Goal: Task Accomplishment & Management: Manage account settings

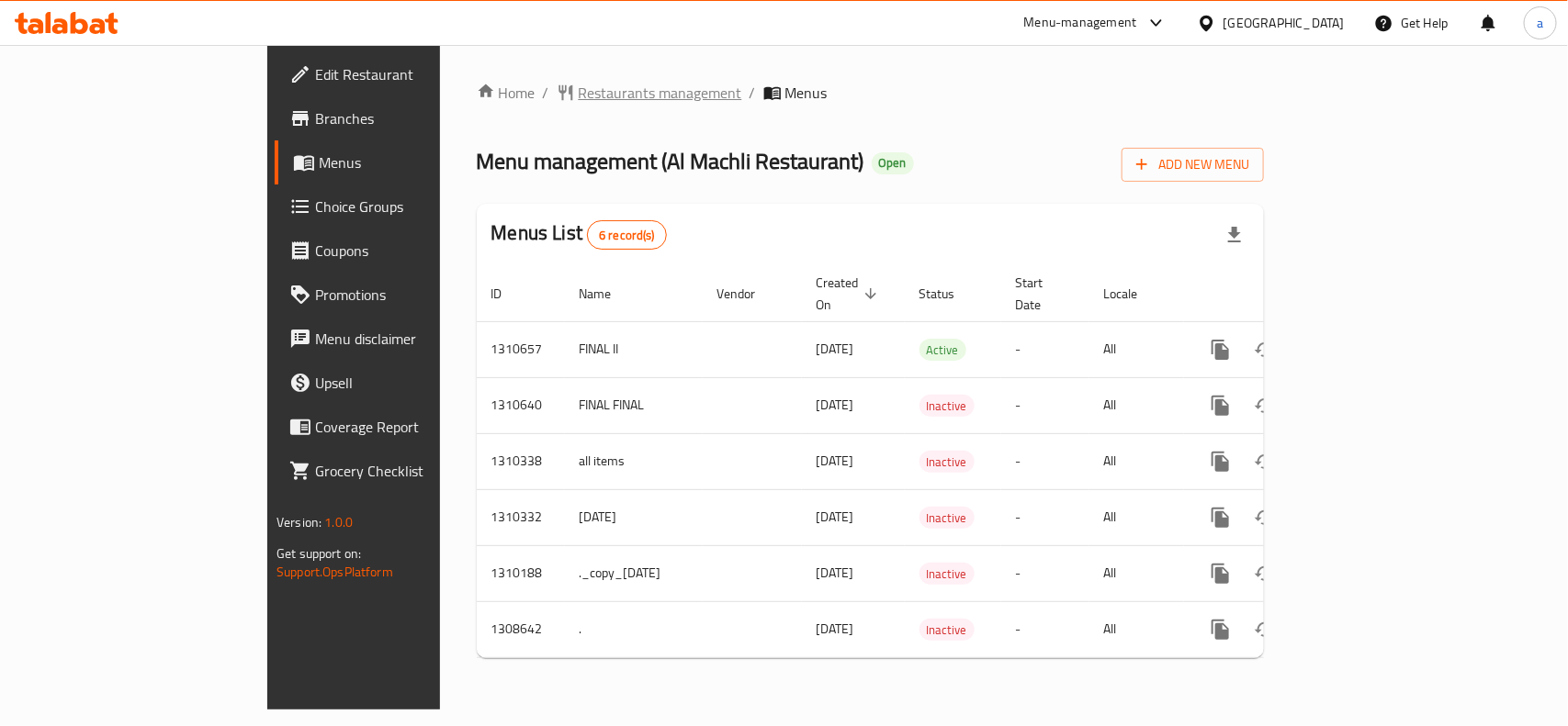
click at [579, 88] on span "Restaurants management" at bounding box center [660, 92] width 164 height 22
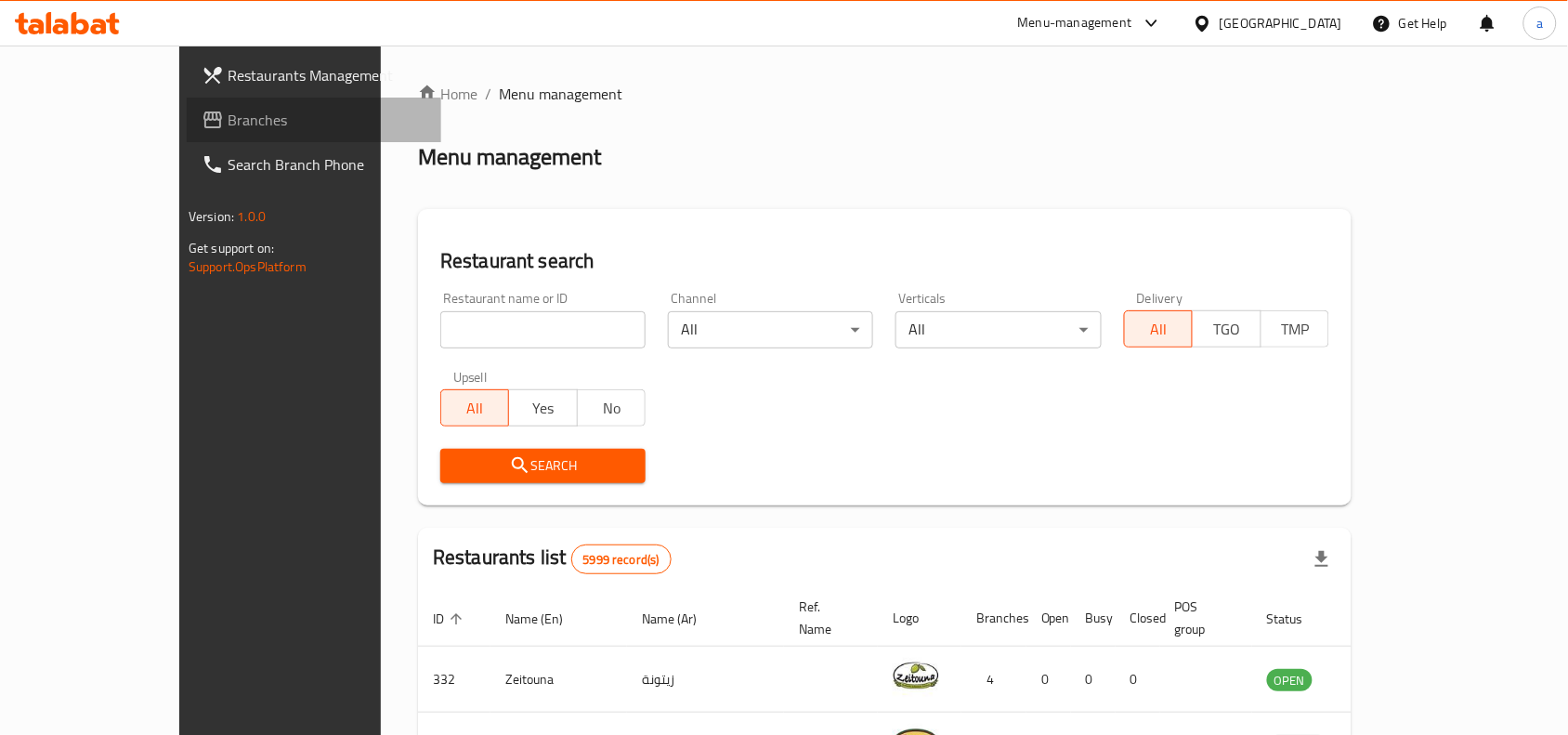
click at [227, 119] on span "Branches" at bounding box center [326, 119] width 198 height 22
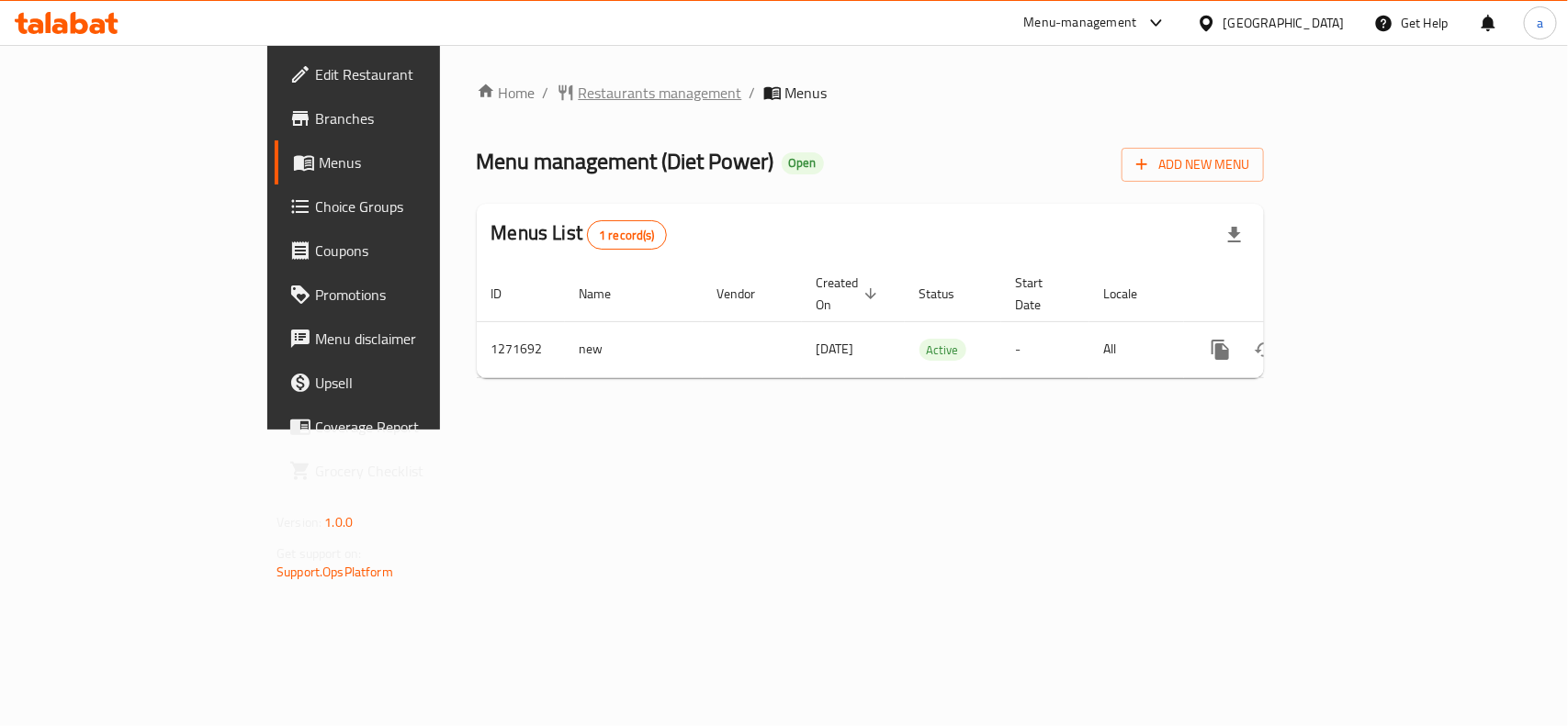
click at [579, 81] on span "Restaurants management" at bounding box center [660, 92] width 164 height 22
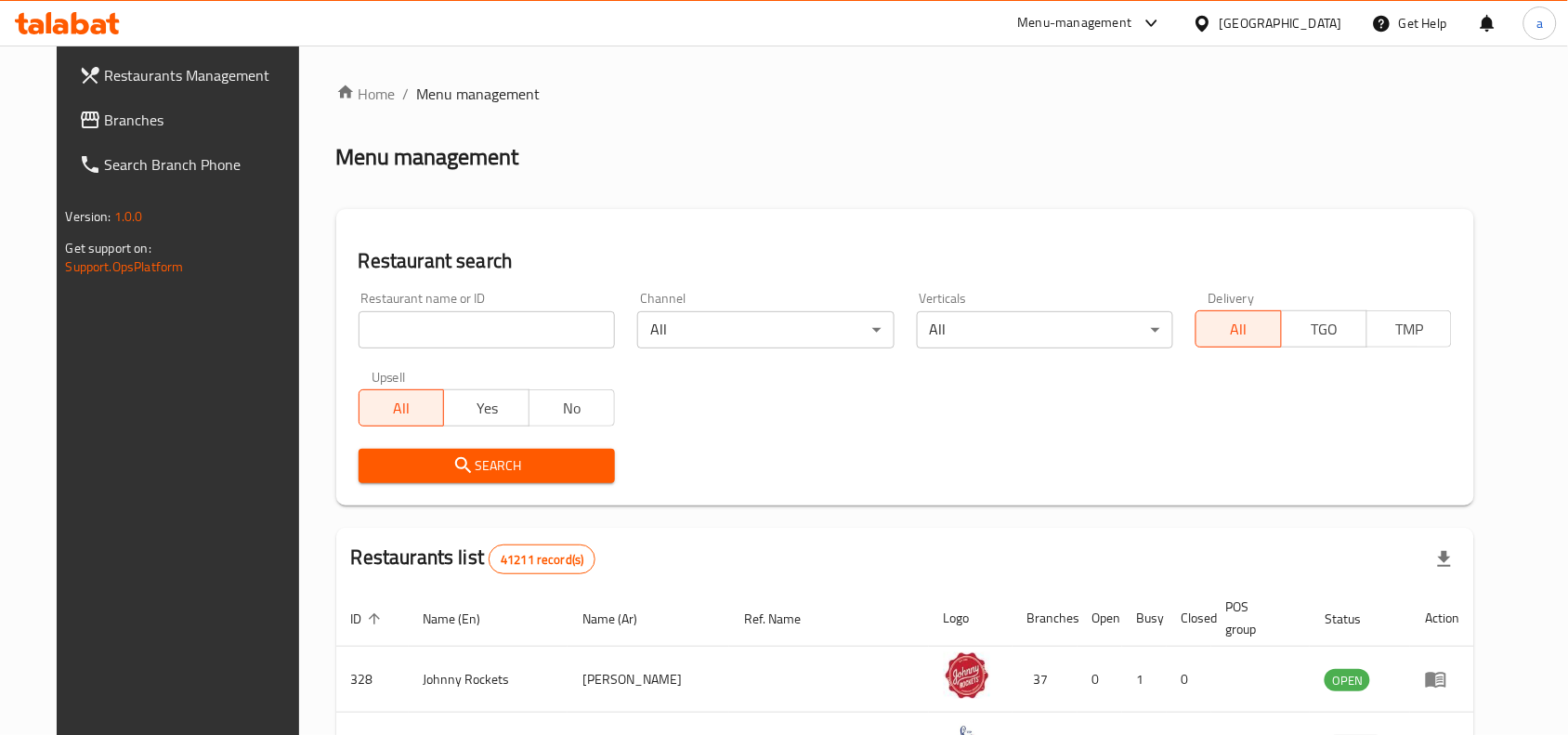
click at [151, 124] on span "Branches" at bounding box center [203, 119] width 198 height 22
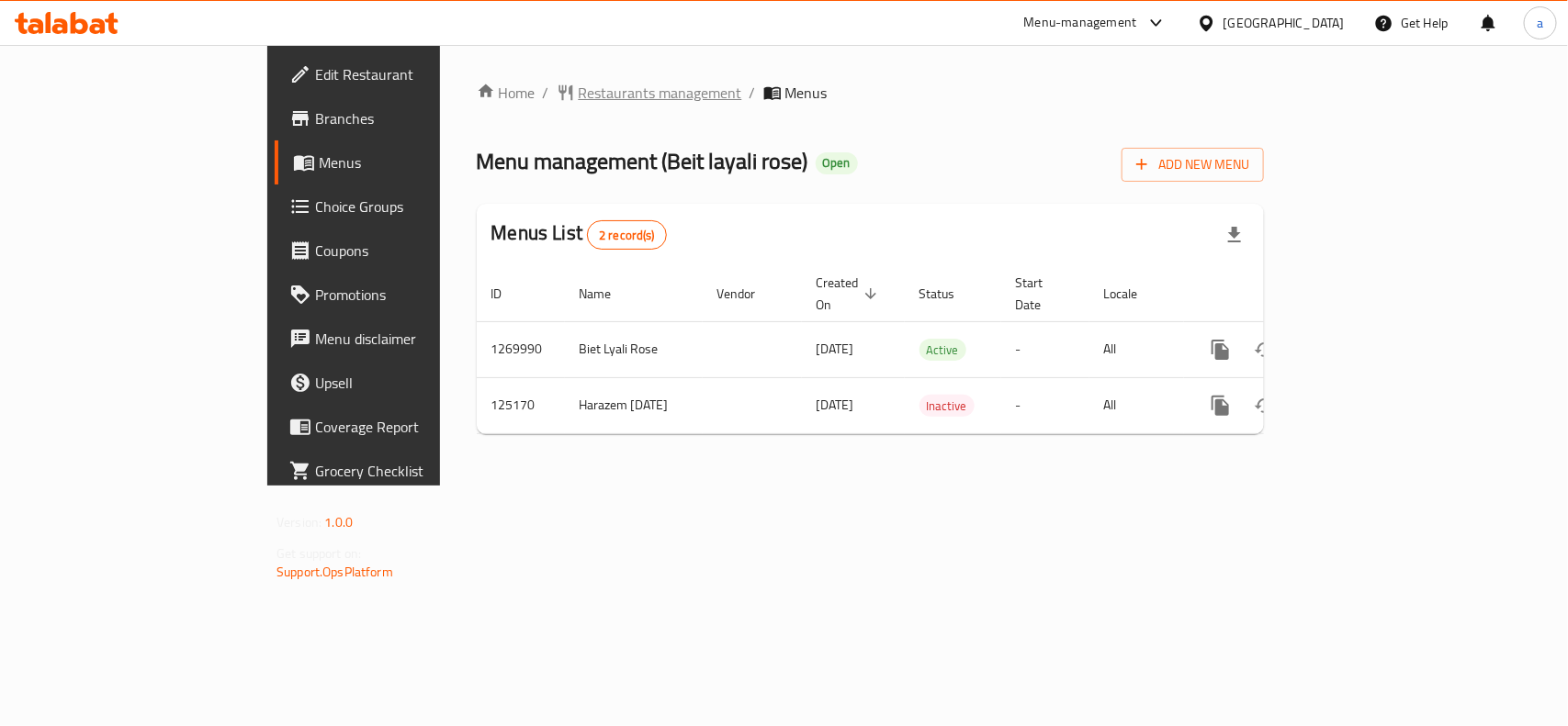
click at [579, 88] on span "Restaurants management" at bounding box center [660, 92] width 164 height 22
click at [579, 93] on span "Restaurants management" at bounding box center [660, 93] width 164 height 22
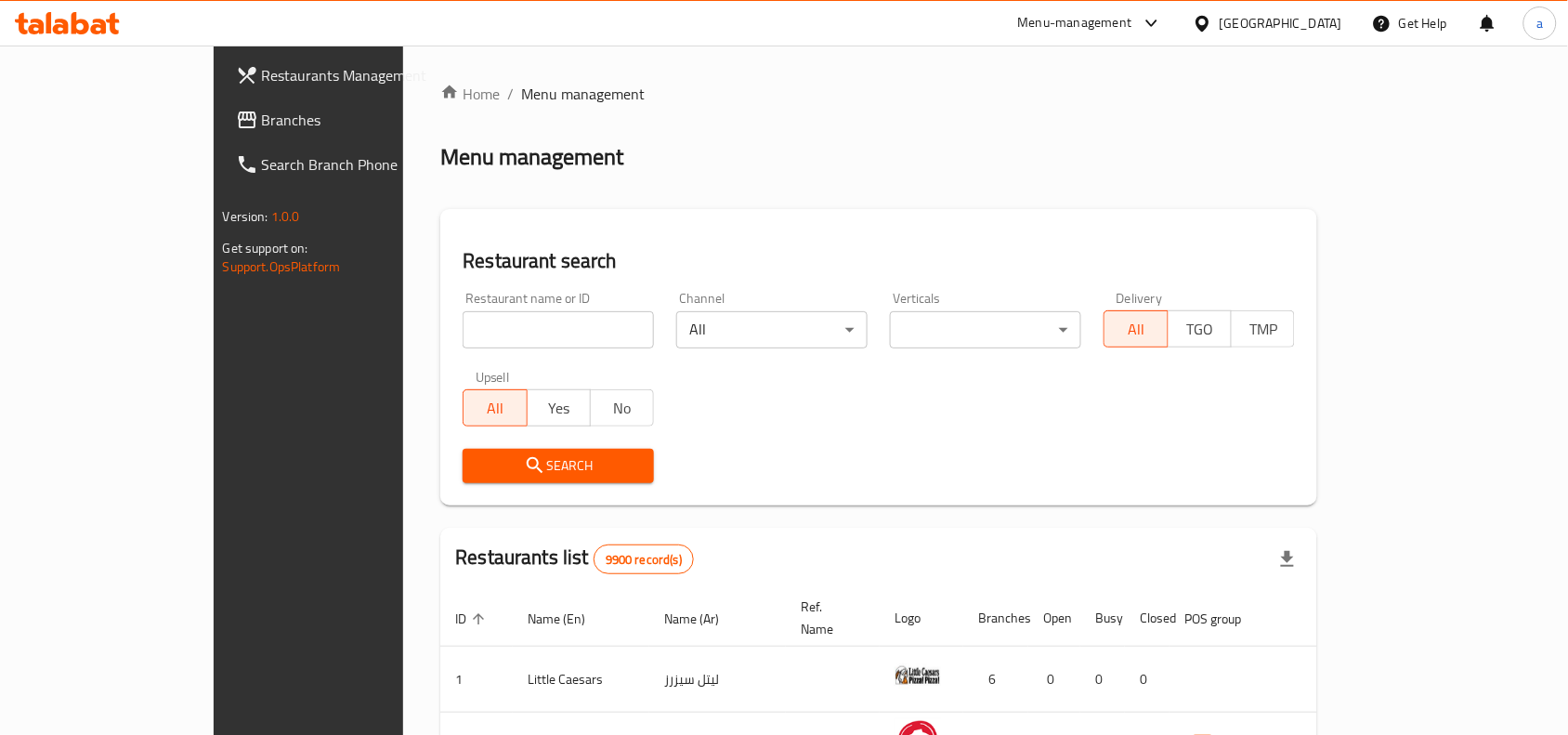
click at [262, 119] on span "Branches" at bounding box center [361, 119] width 198 height 22
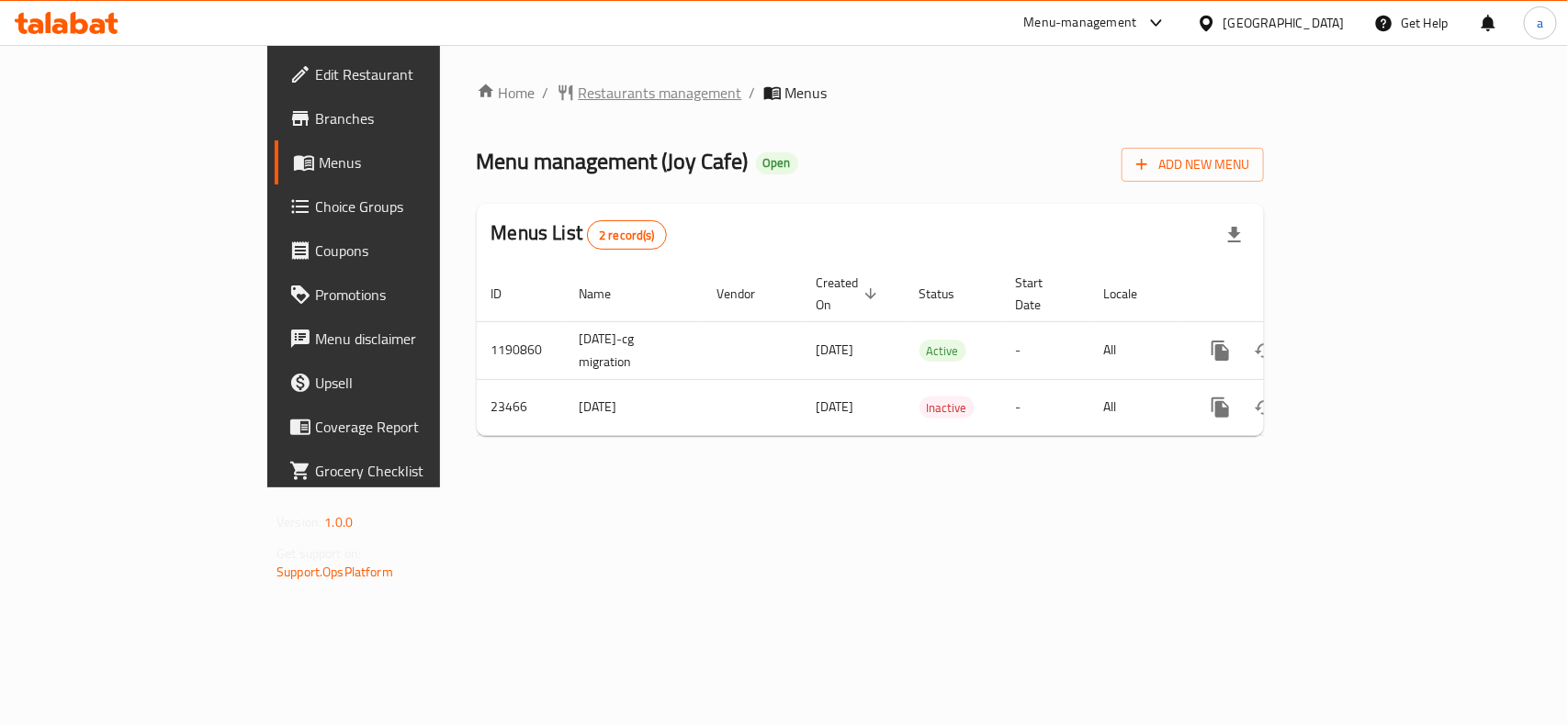
click at [579, 92] on span "Restaurants management" at bounding box center [660, 92] width 164 height 22
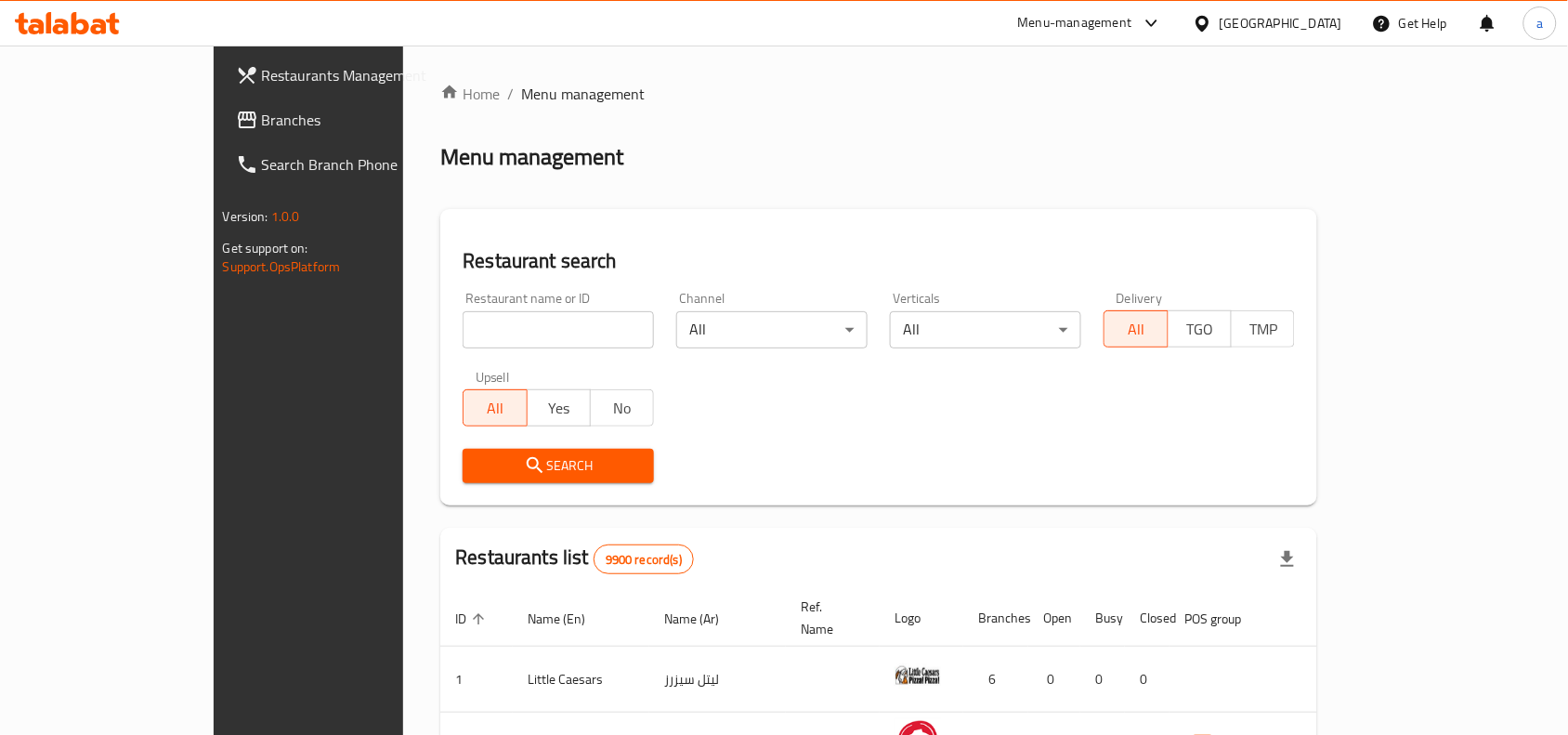
click at [262, 119] on span "Branches" at bounding box center [361, 119] width 198 height 22
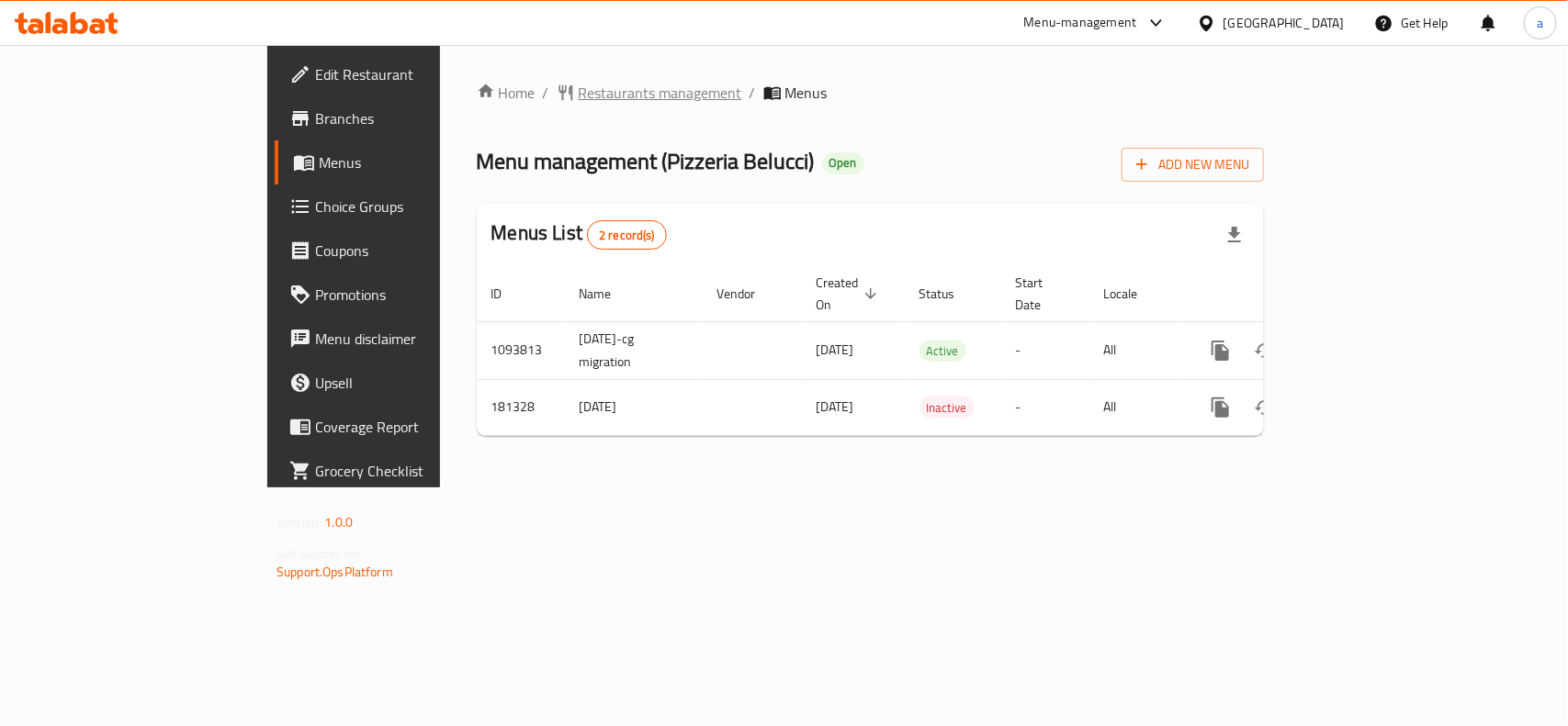
click at [579, 92] on span "Restaurants management" at bounding box center [660, 92] width 164 height 22
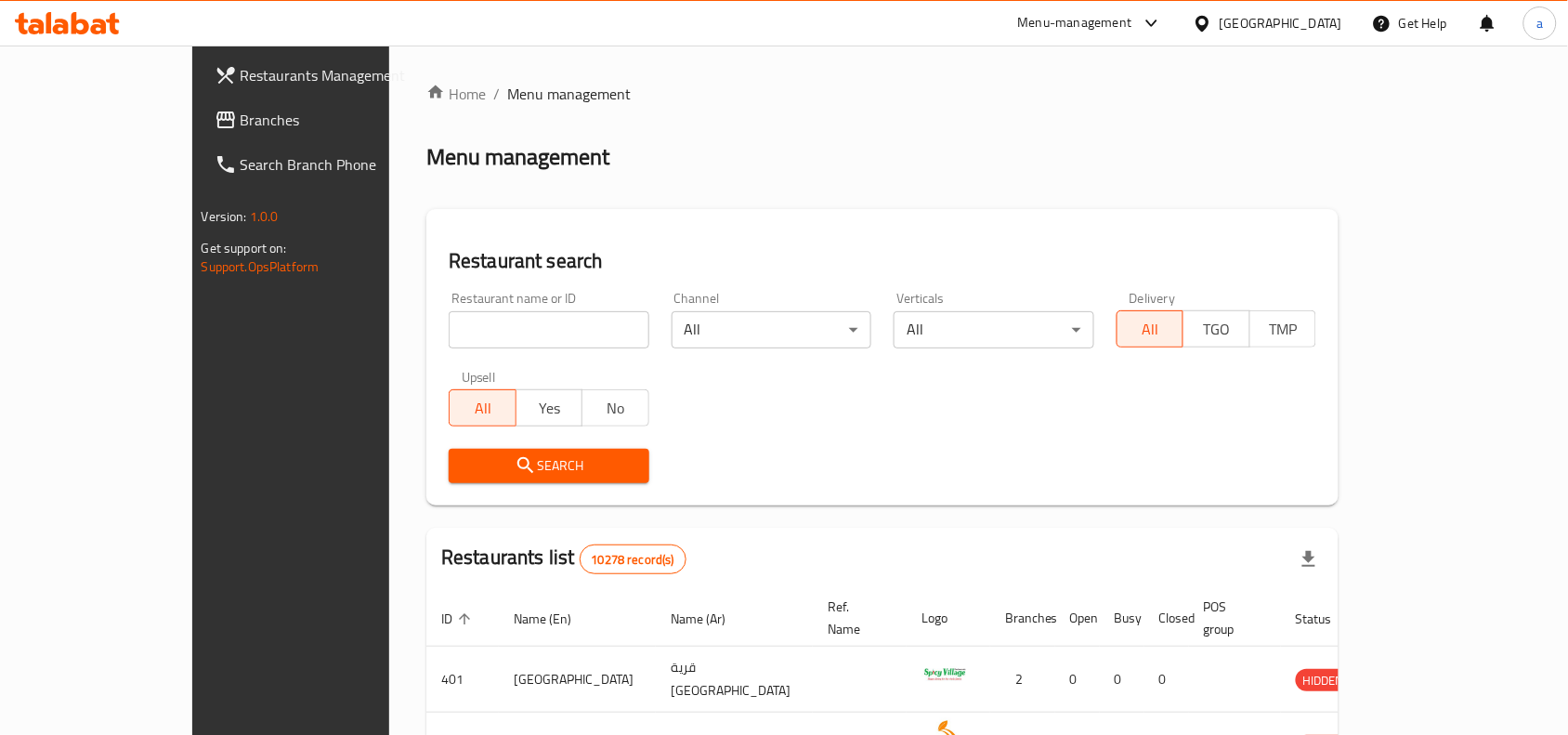
click at [241, 117] on span "Branches" at bounding box center [340, 119] width 198 height 22
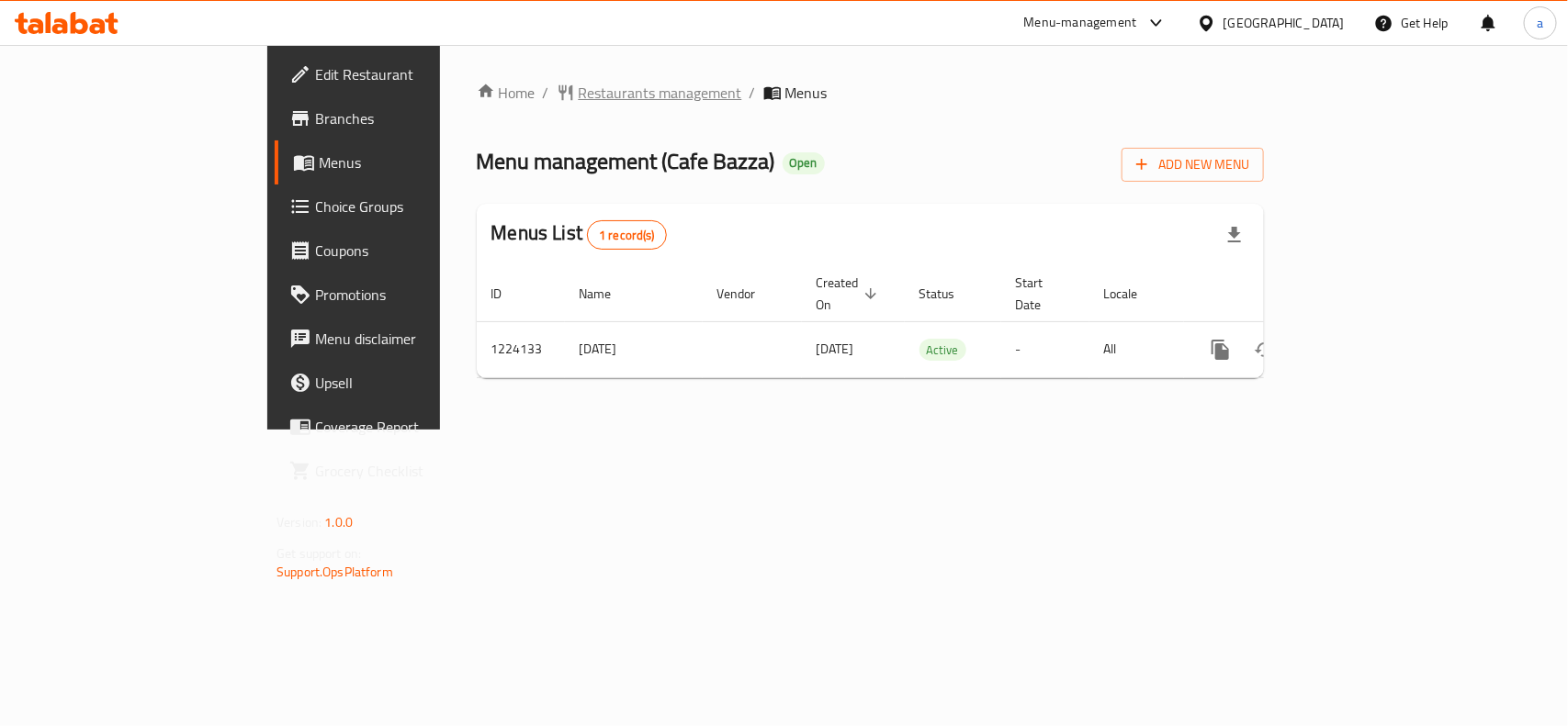
click at [579, 85] on span "Restaurants management" at bounding box center [660, 92] width 164 height 22
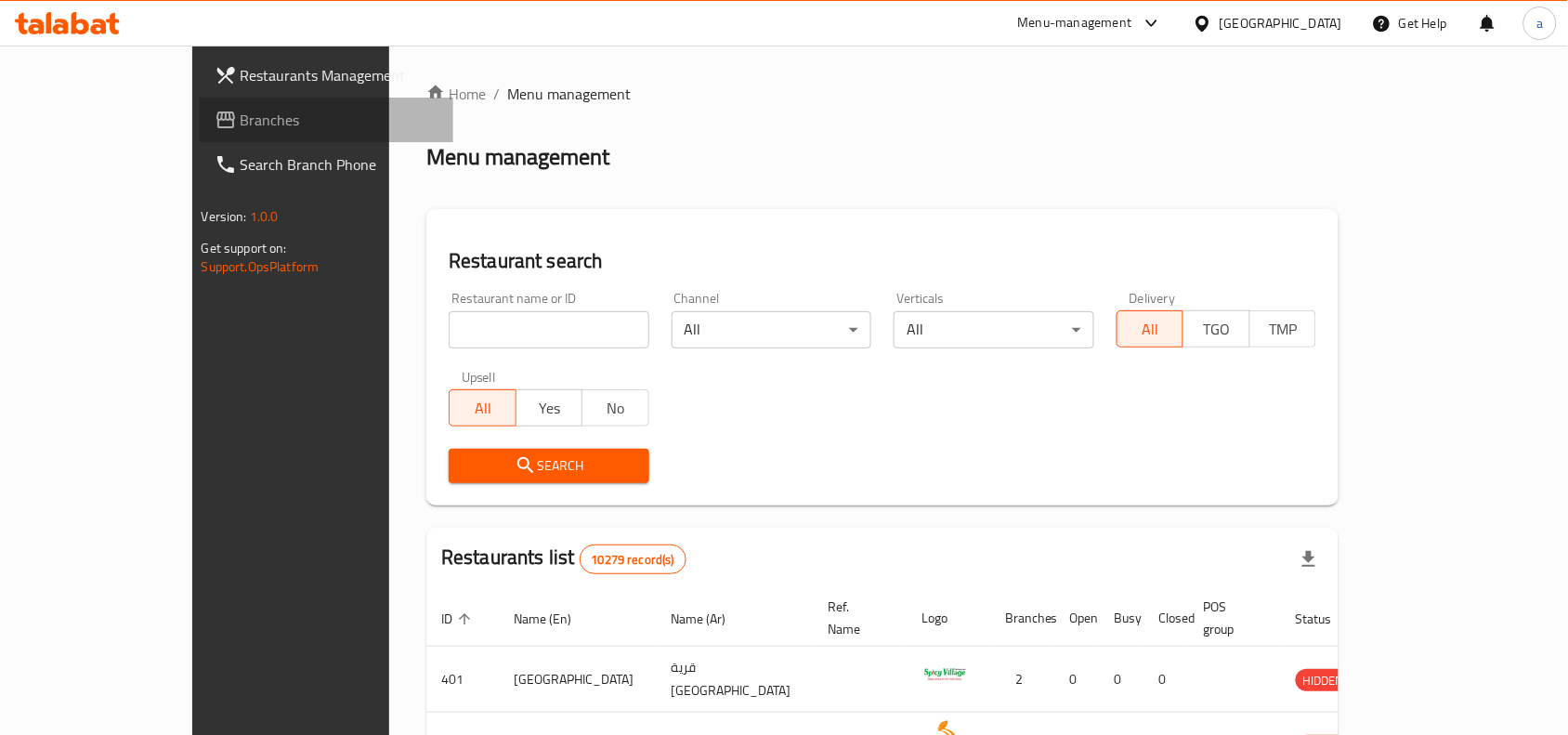
click at [241, 123] on span "Branches" at bounding box center [340, 119] width 198 height 22
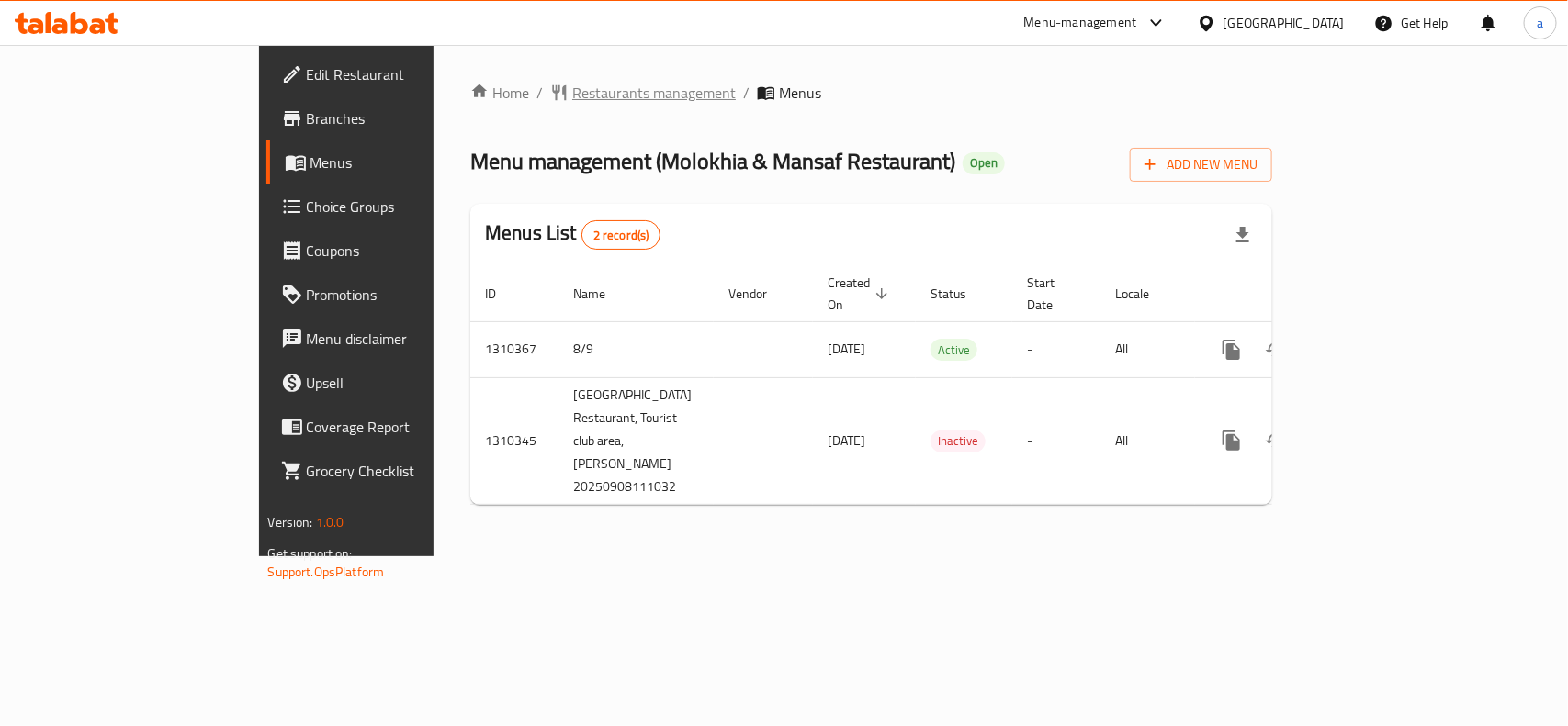
click at [572, 102] on span "Restaurants management" at bounding box center [653, 92] width 164 height 22
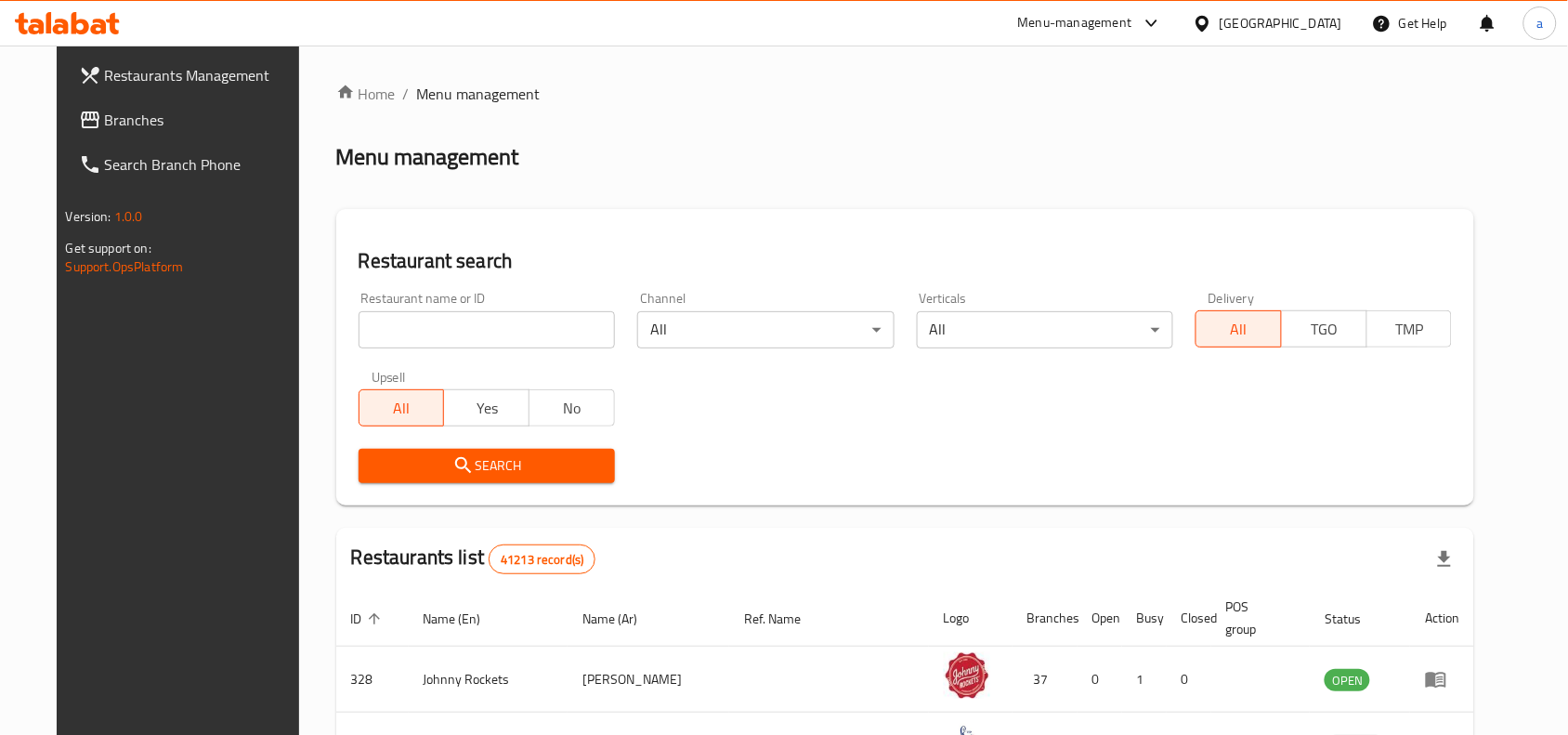
click at [128, 131] on link "Branches" at bounding box center [191, 120] width 255 height 45
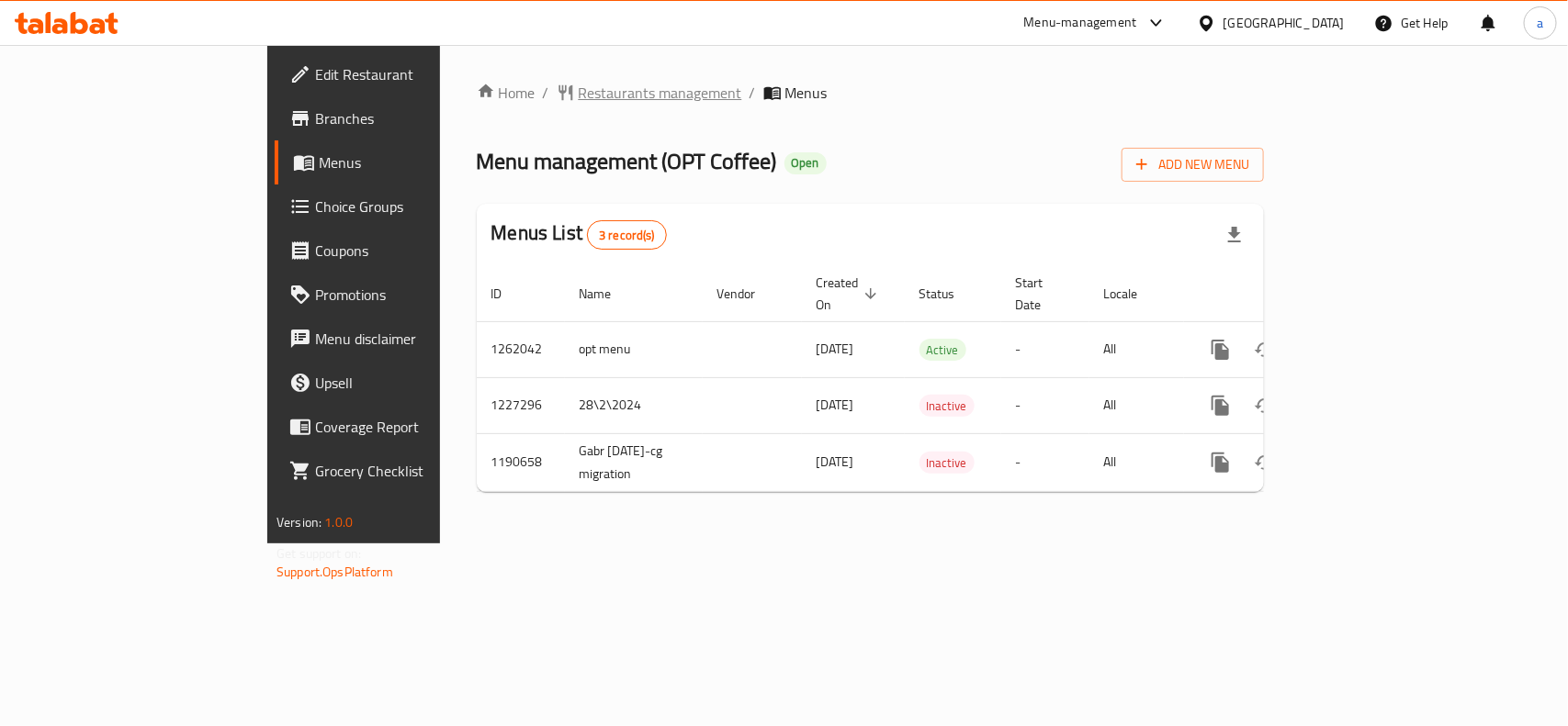
click at [579, 97] on span "Restaurants management" at bounding box center [660, 92] width 164 height 22
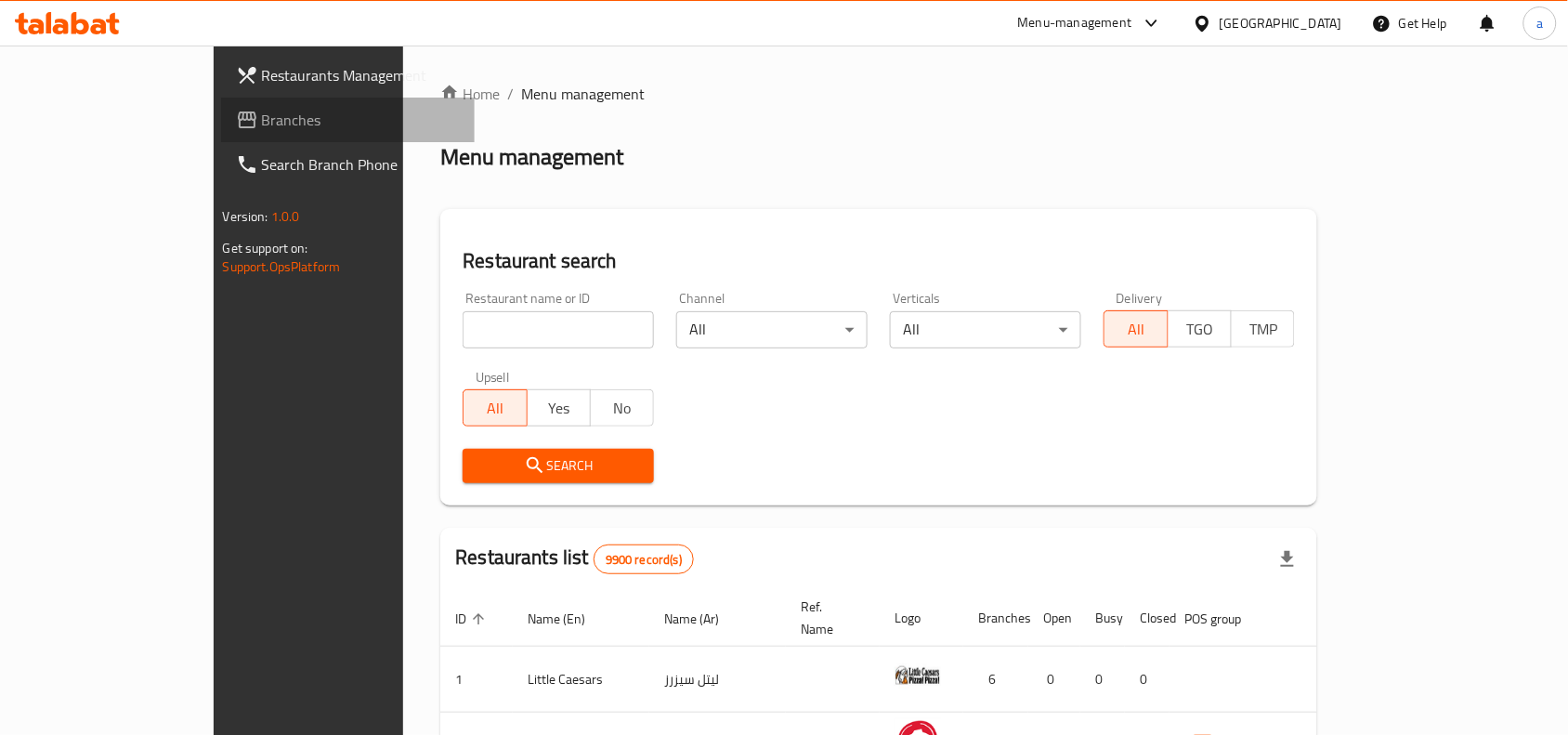
click at [262, 128] on span "Branches" at bounding box center [361, 119] width 198 height 22
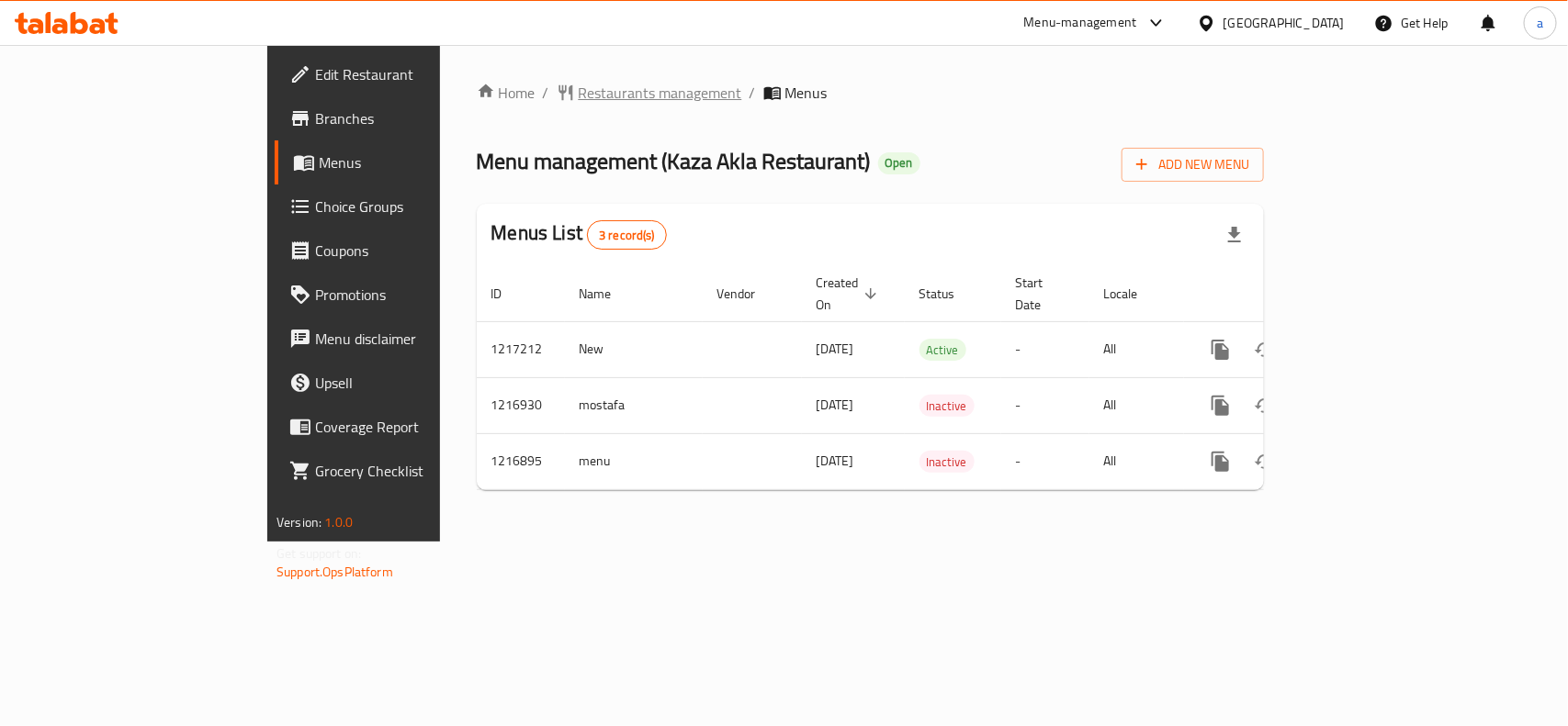
click at [579, 89] on span "Restaurants management" at bounding box center [660, 92] width 164 height 22
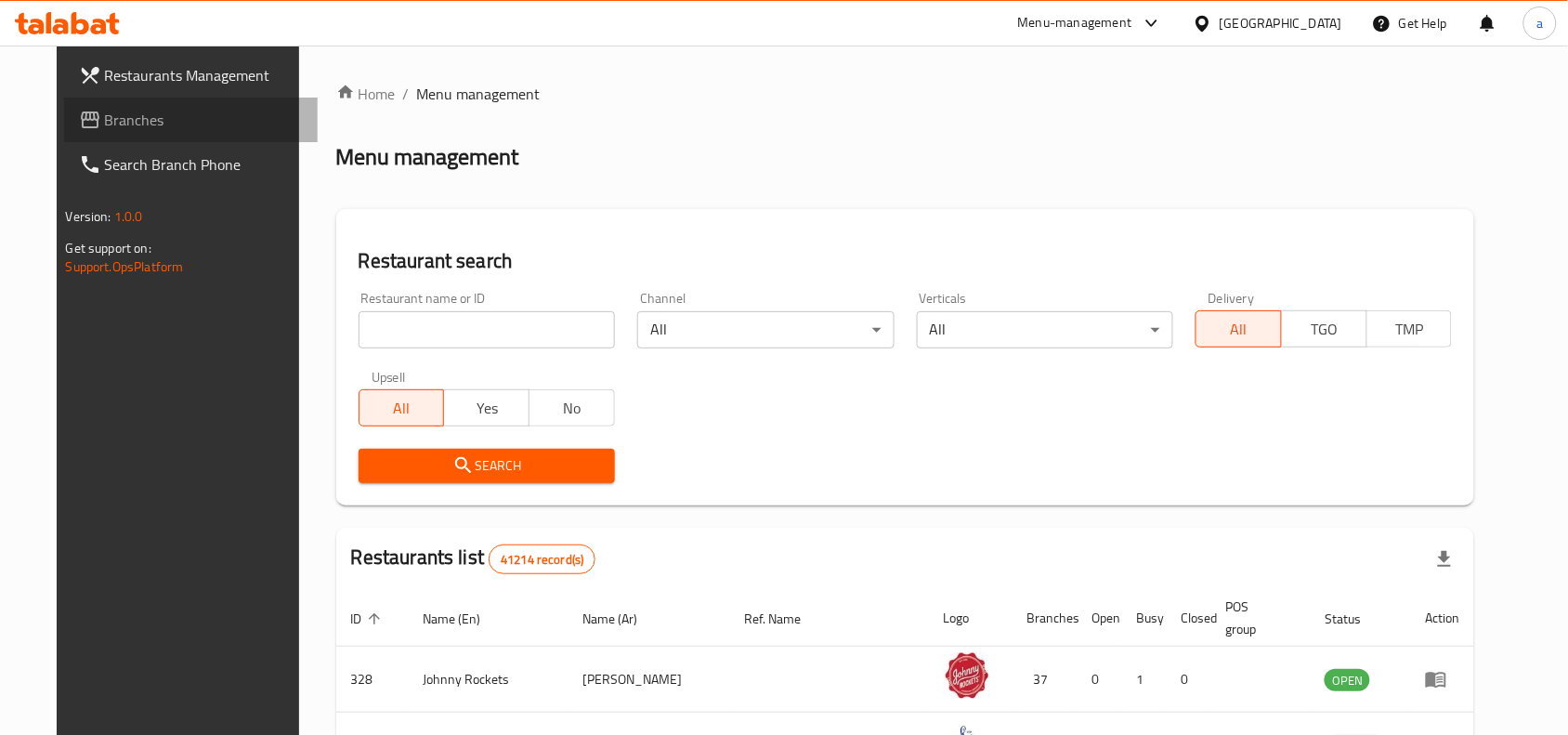
click at [105, 111] on span "Branches" at bounding box center [203, 119] width 198 height 22
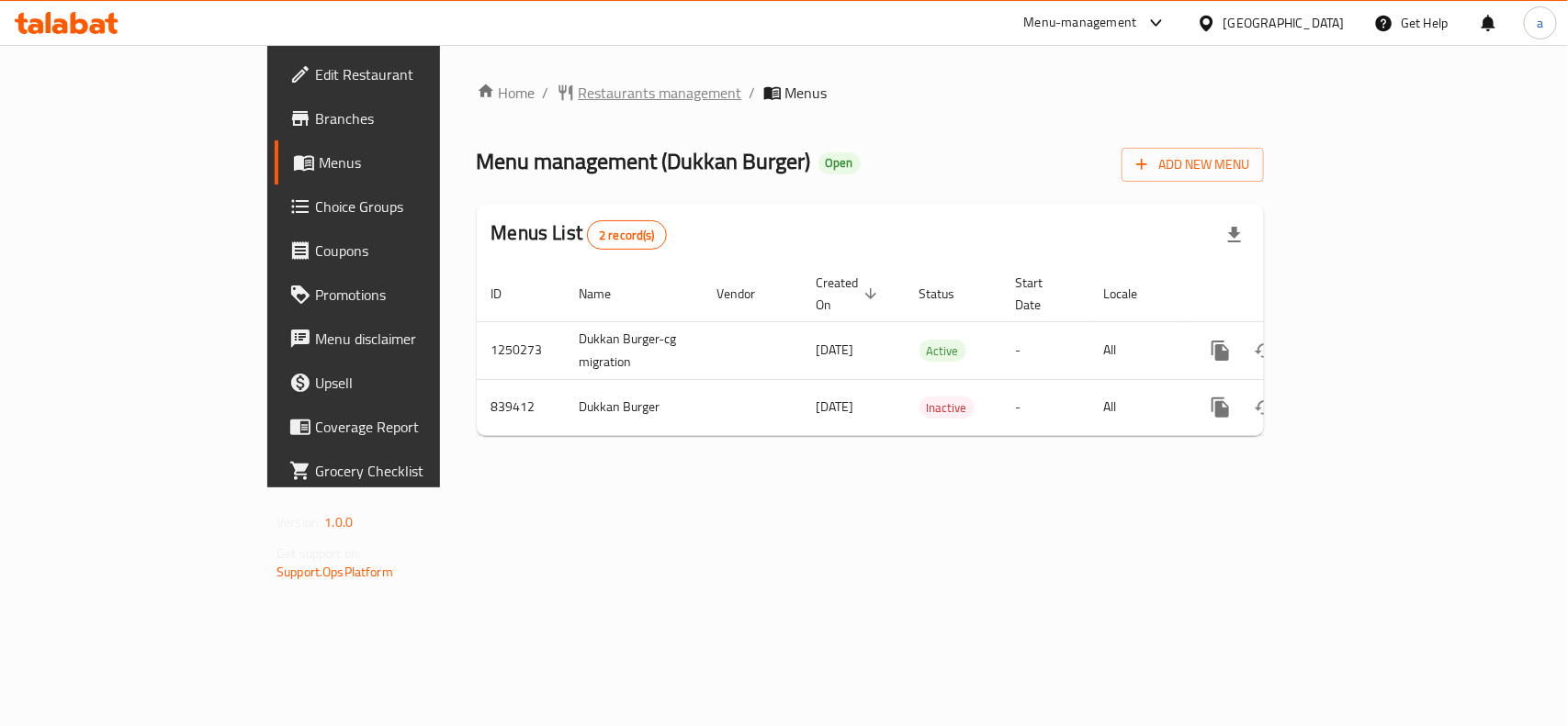
click at [579, 99] on span "Restaurants management" at bounding box center [660, 92] width 164 height 22
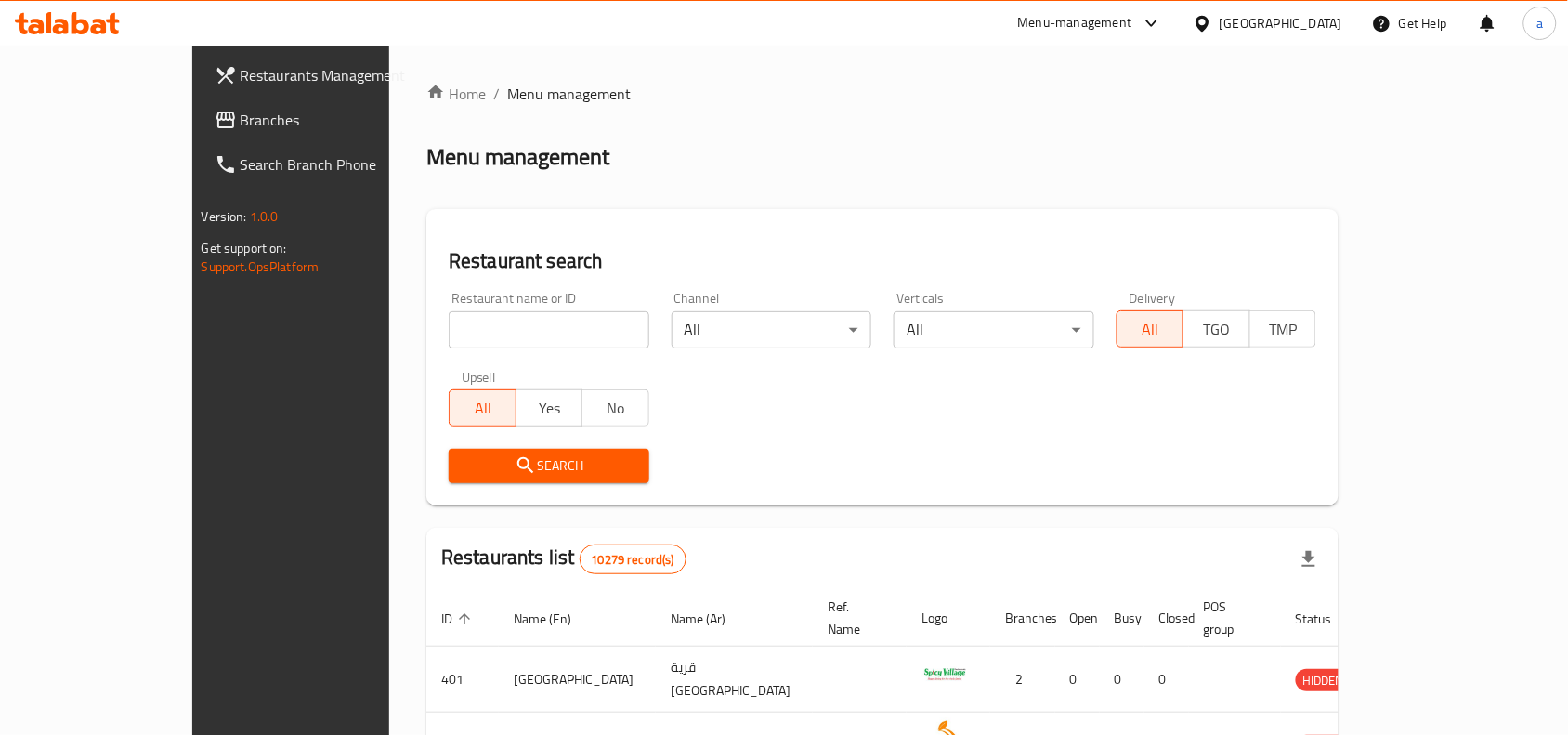
click at [241, 128] on span "Branches" at bounding box center [340, 119] width 198 height 22
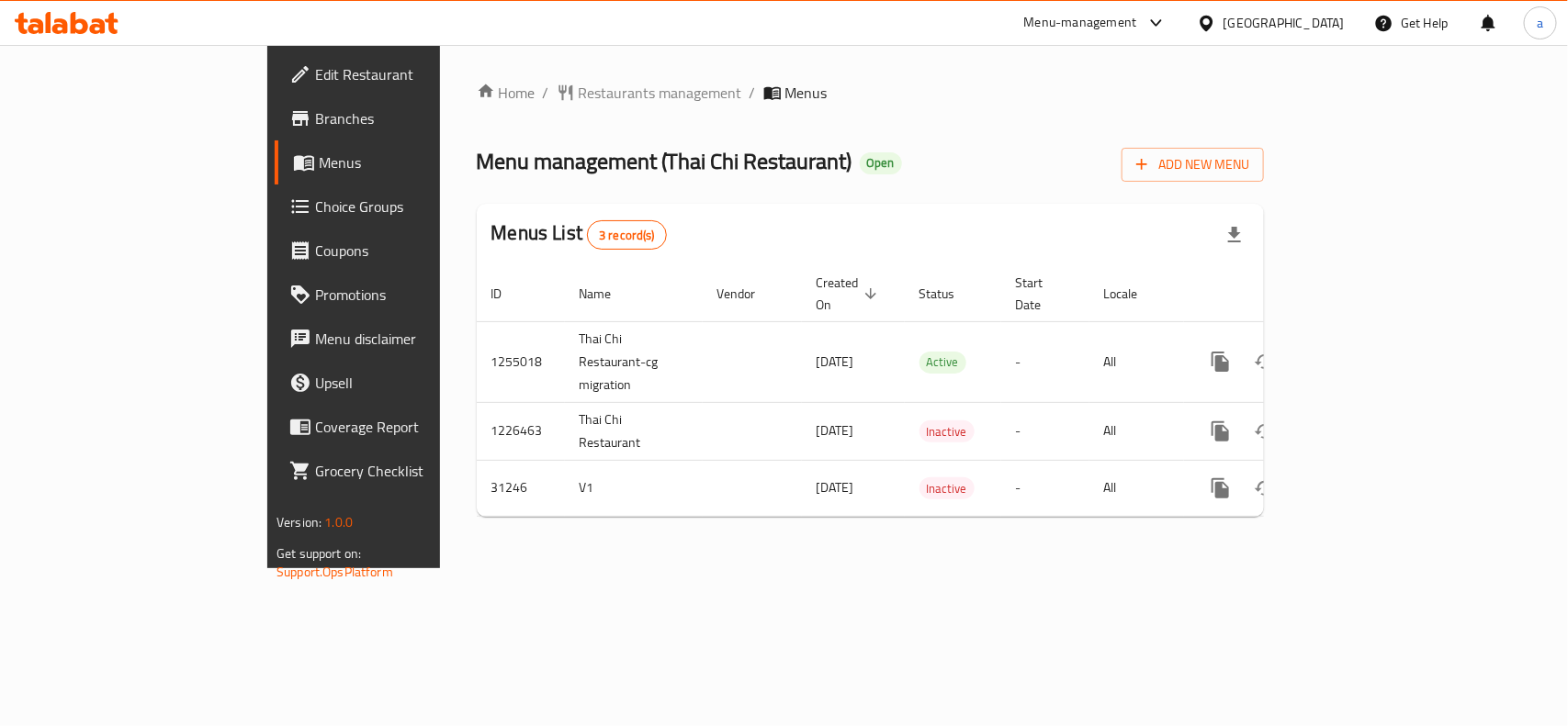
click at [476, 117] on div "Home / Restaurants management / Menus Menu management ( Thai Chi Restaurant ) O…" at bounding box center [870, 306] width 787 height 450
click at [579, 92] on span "Restaurants management" at bounding box center [660, 92] width 164 height 22
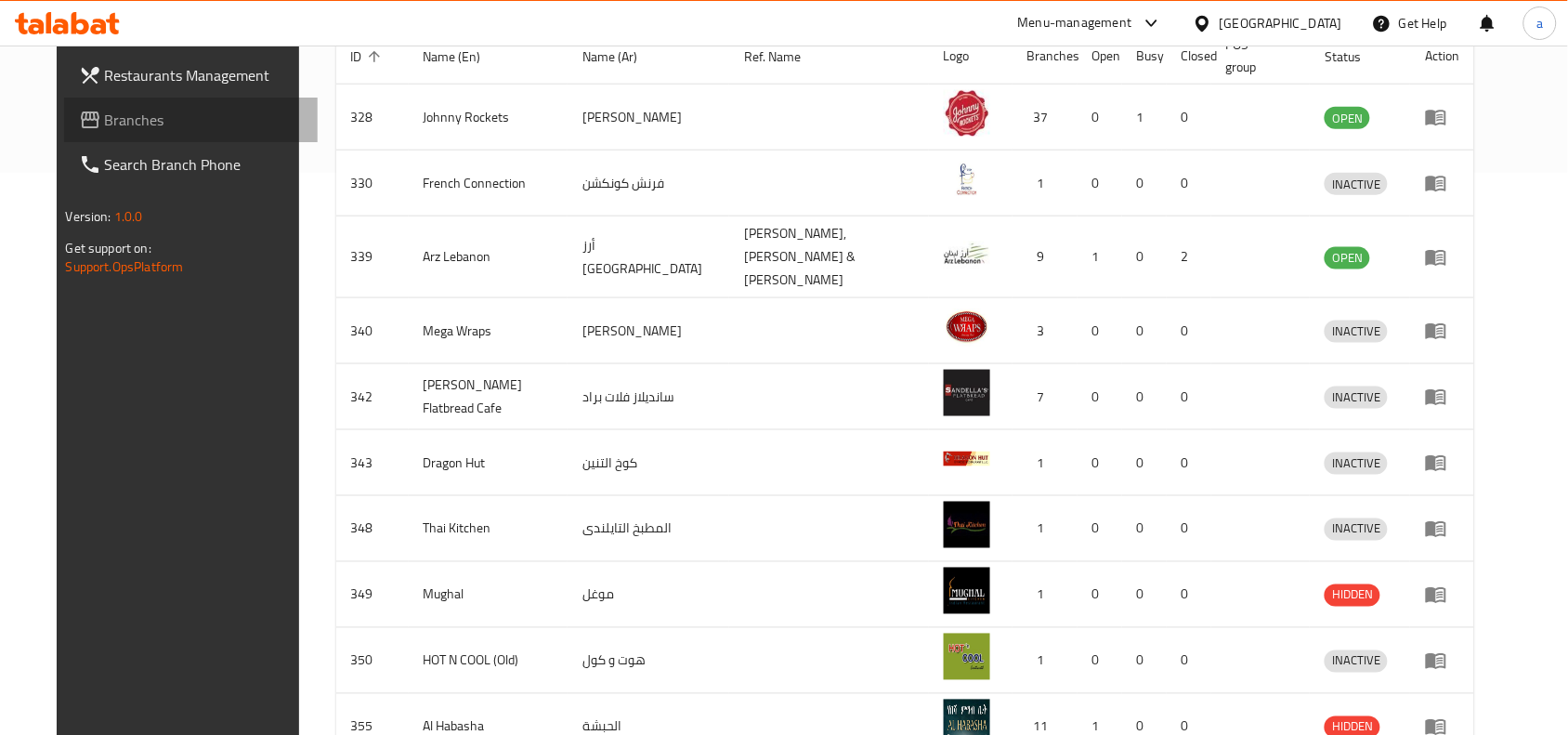
click at [108, 116] on span "Branches" at bounding box center [203, 119] width 198 height 22
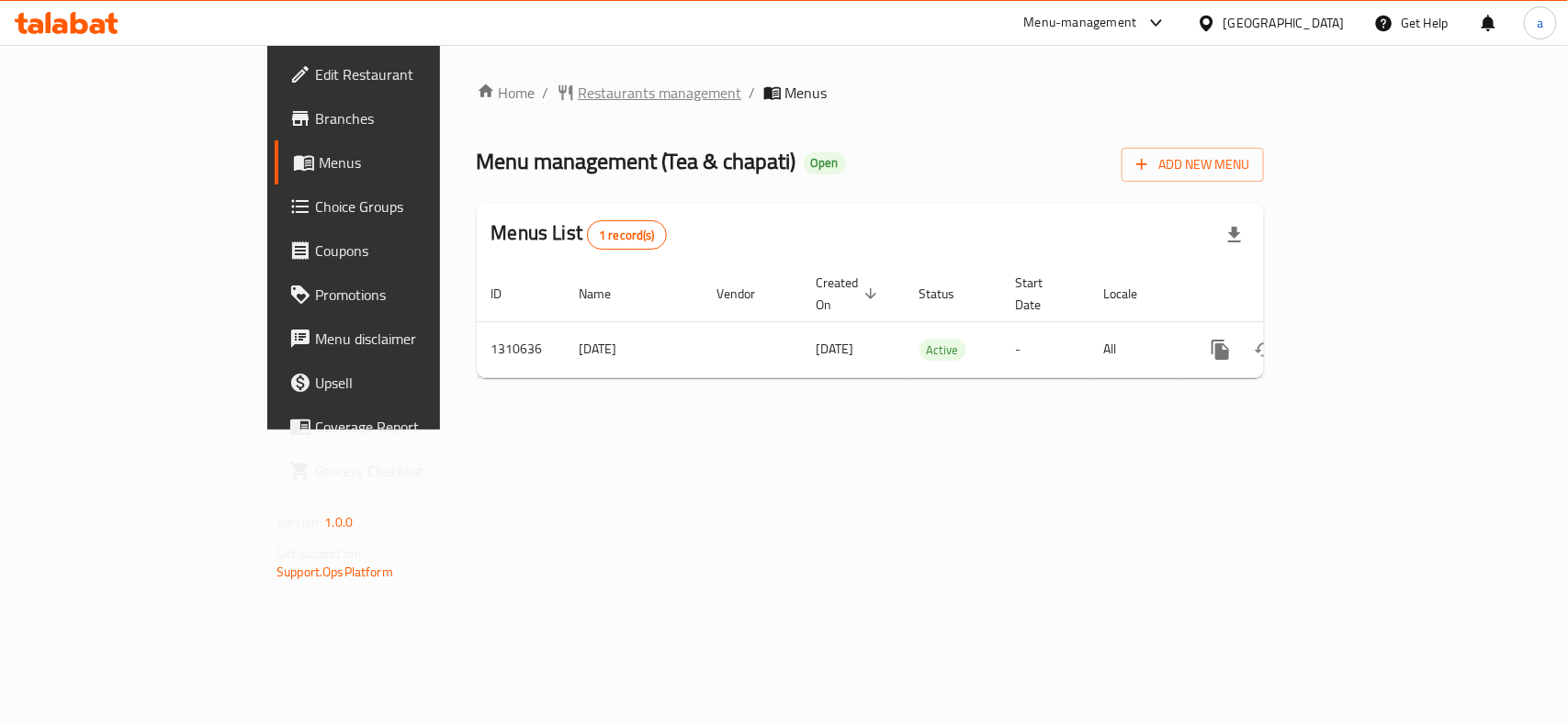
click at [579, 95] on span "Restaurants management" at bounding box center [660, 92] width 164 height 22
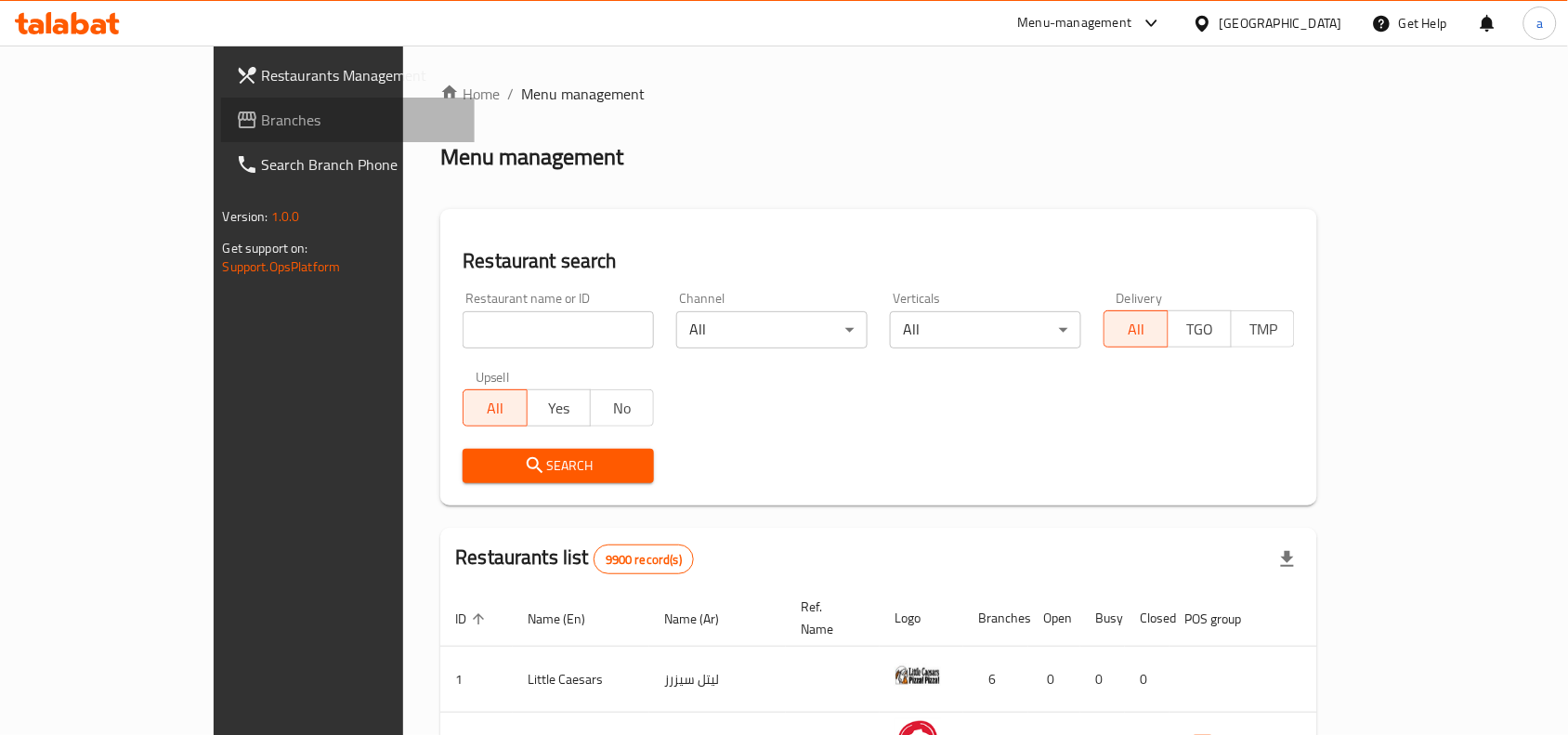
click at [221, 105] on link "Branches" at bounding box center [347, 120] width 255 height 45
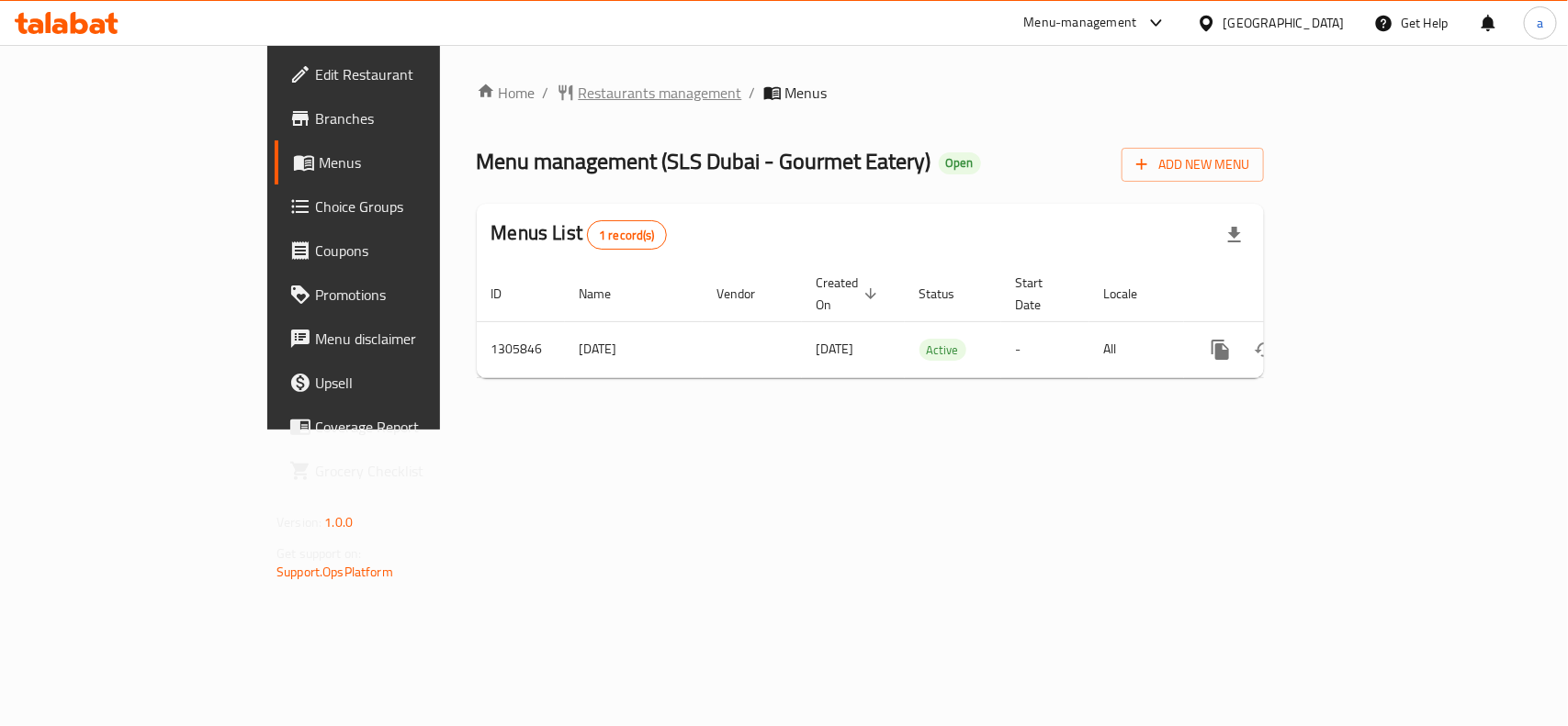
click at [579, 81] on span "Restaurants management" at bounding box center [660, 92] width 164 height 22
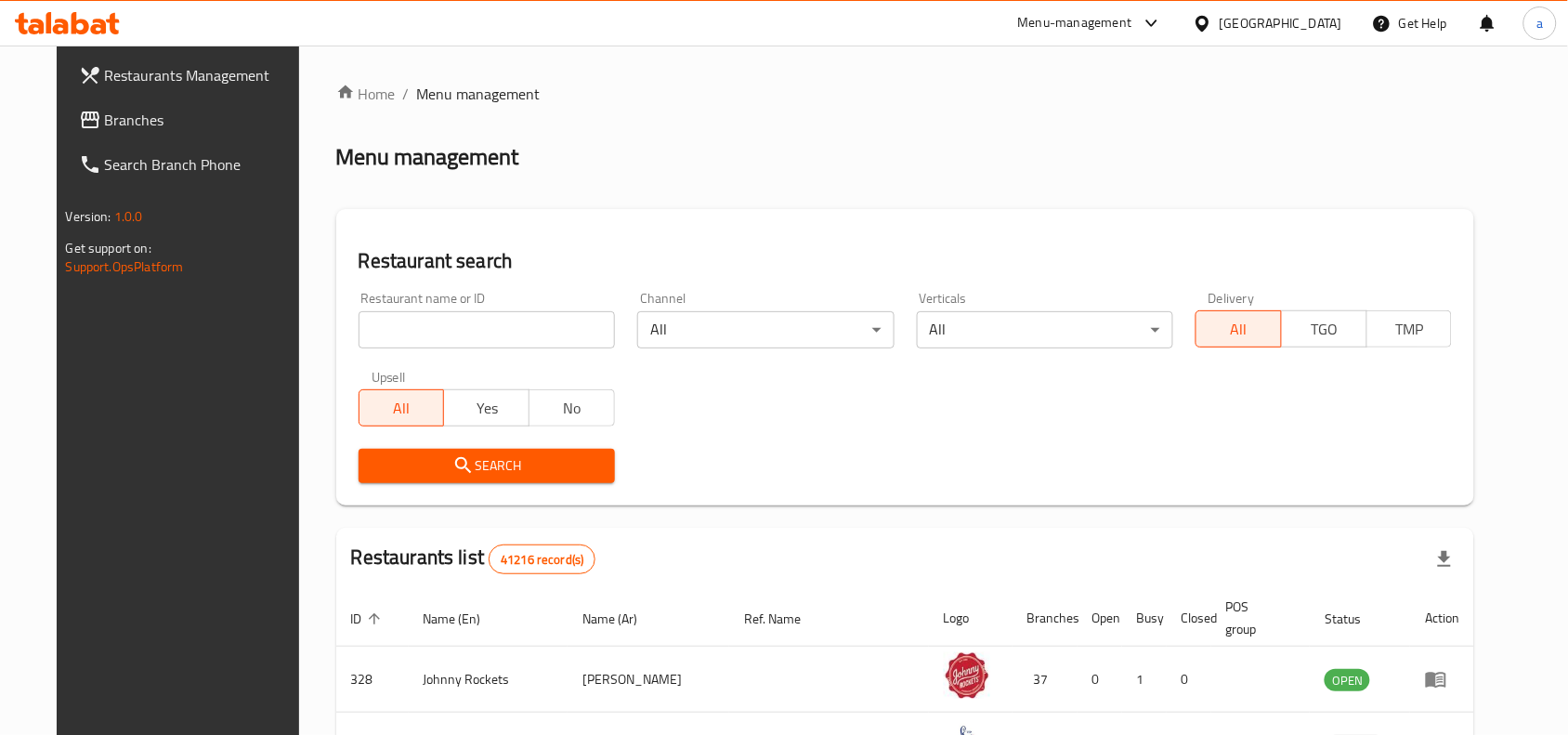
click at [118, 128] on span "Branches" at bounding box center [203, 119] width 198 height 22
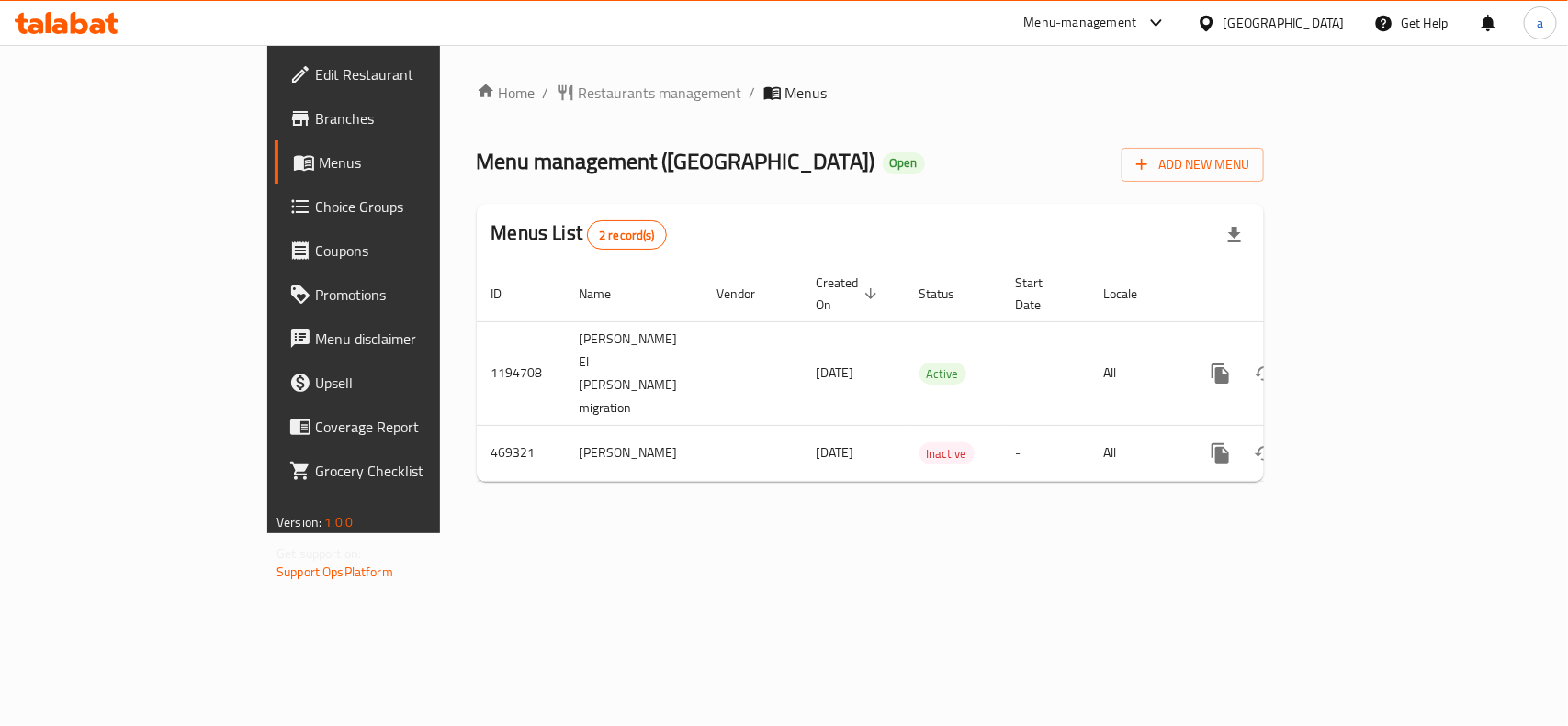
click at [315, 195] on span "Choice Groups" at bounding box center [414, 206] width 199 height 22
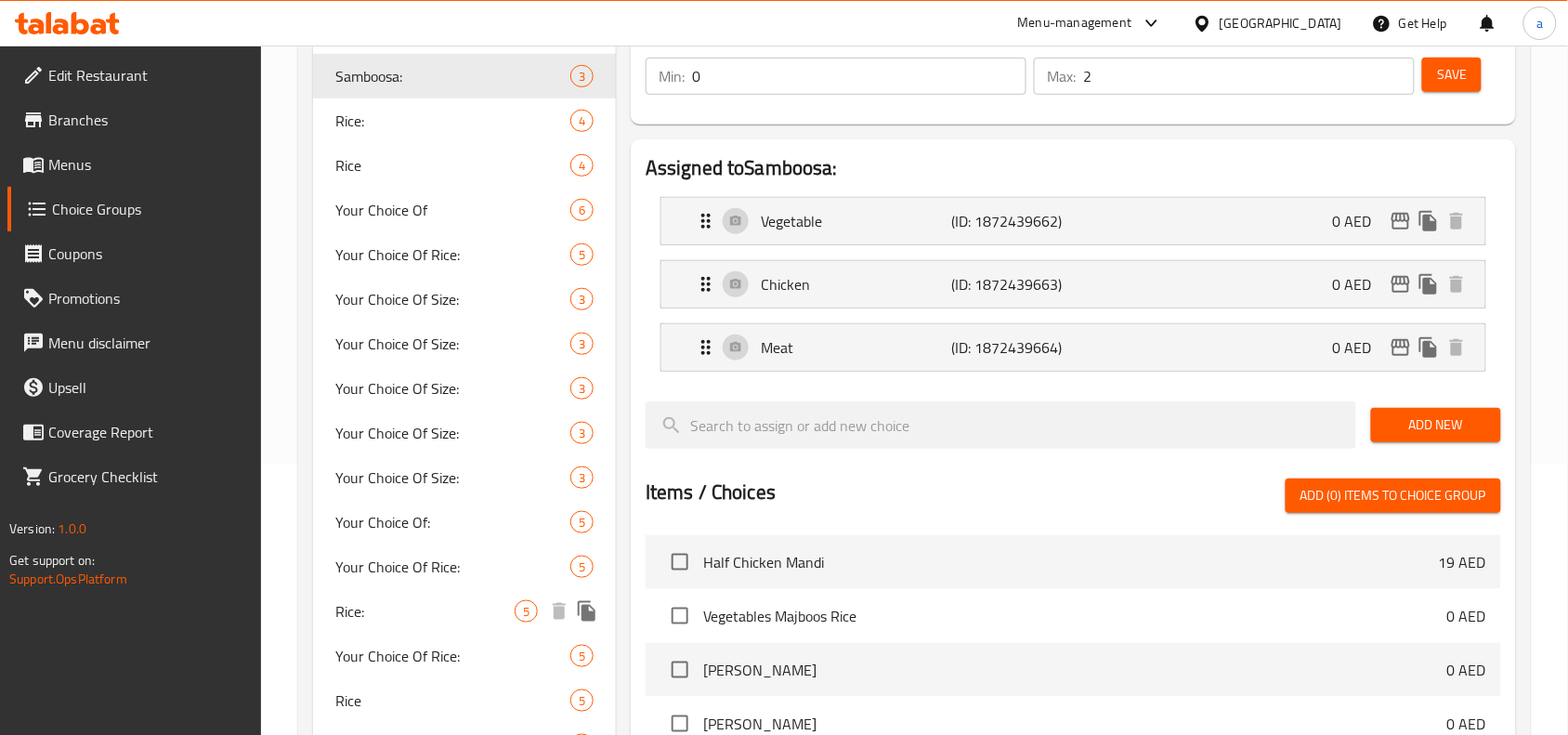
scroll to position [542, 0]
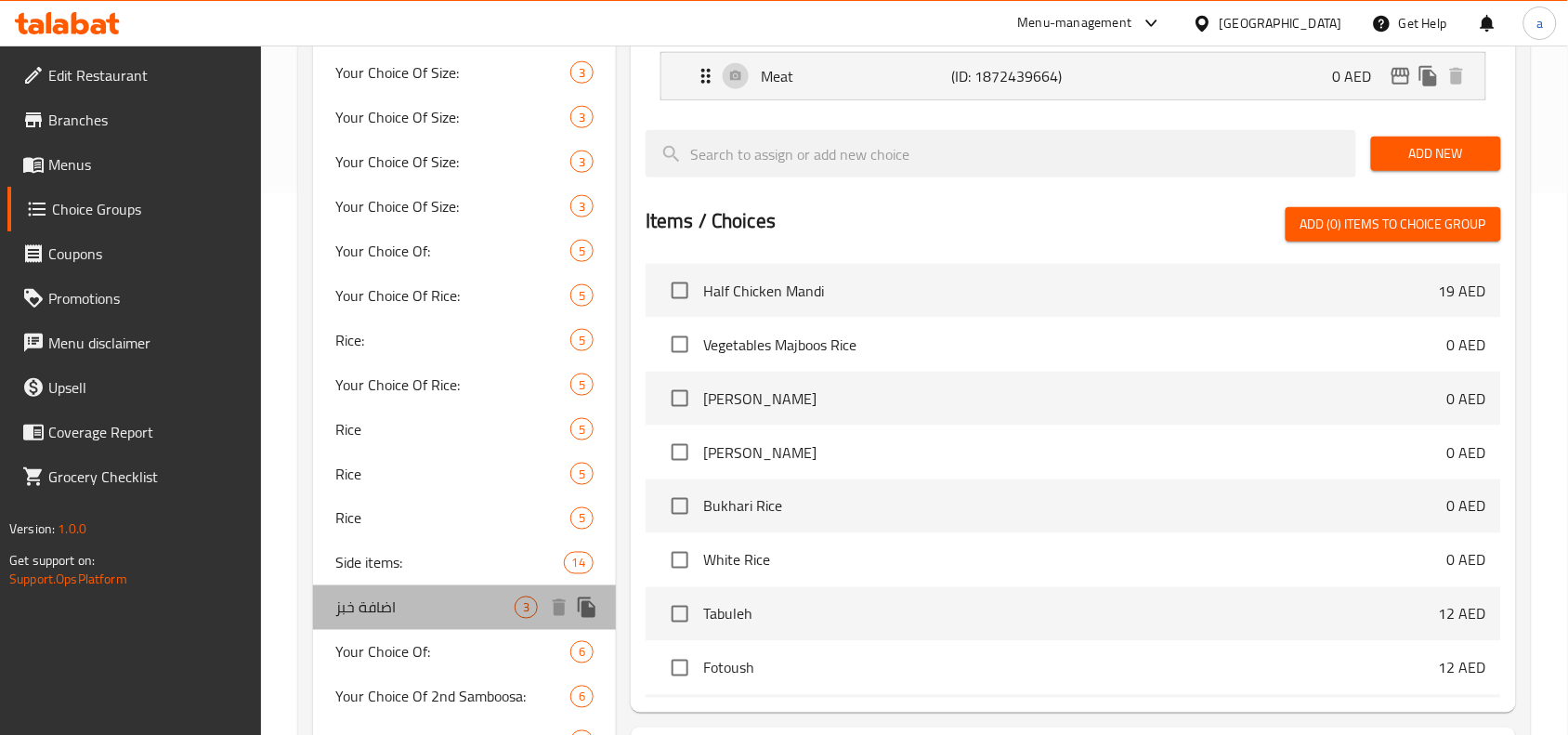
click at [442, 599] on span "اضافة خبز" at bounding box center [425, 607] width 179 height 22
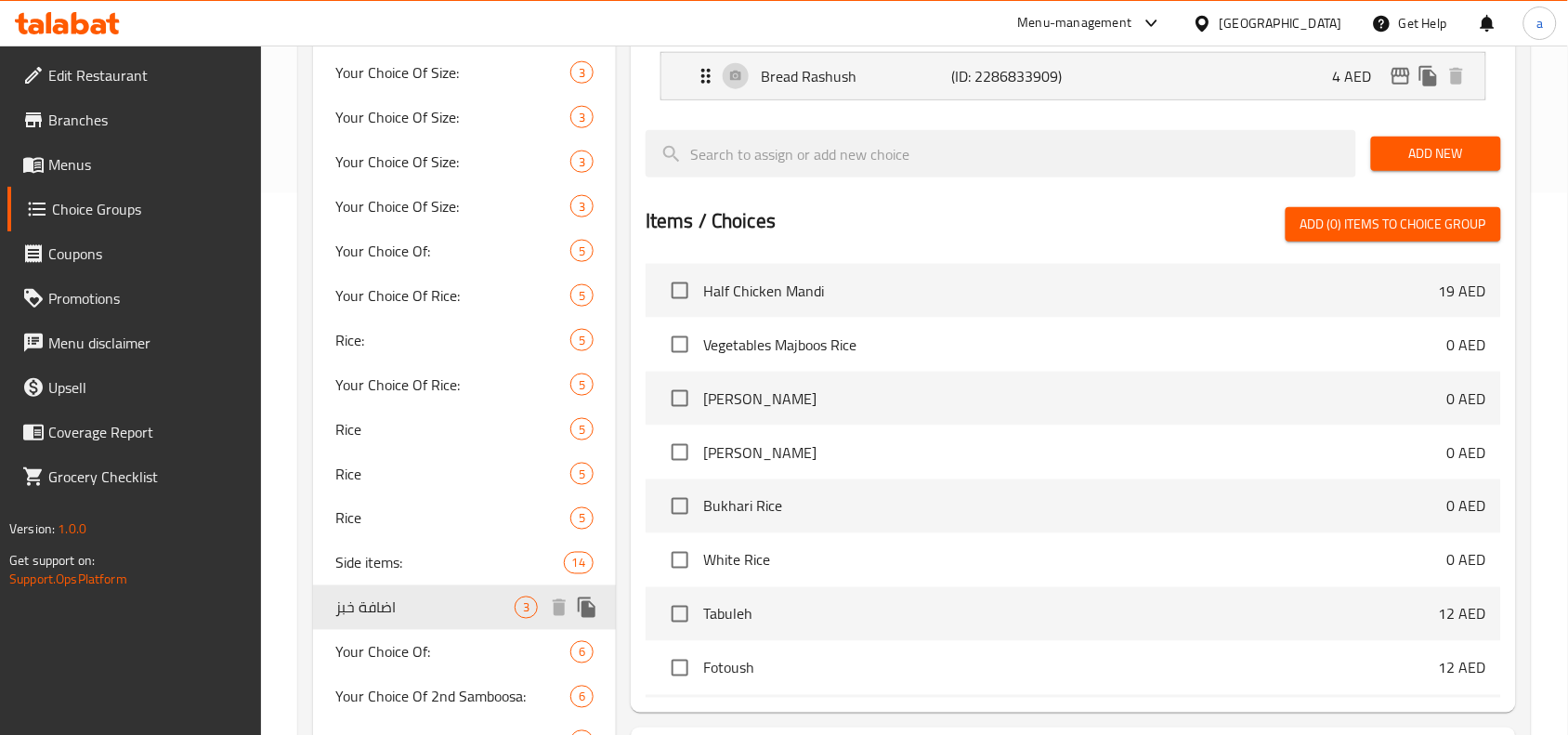
type input "اضافة خبز"
type input "Add Bread"
type input "3"
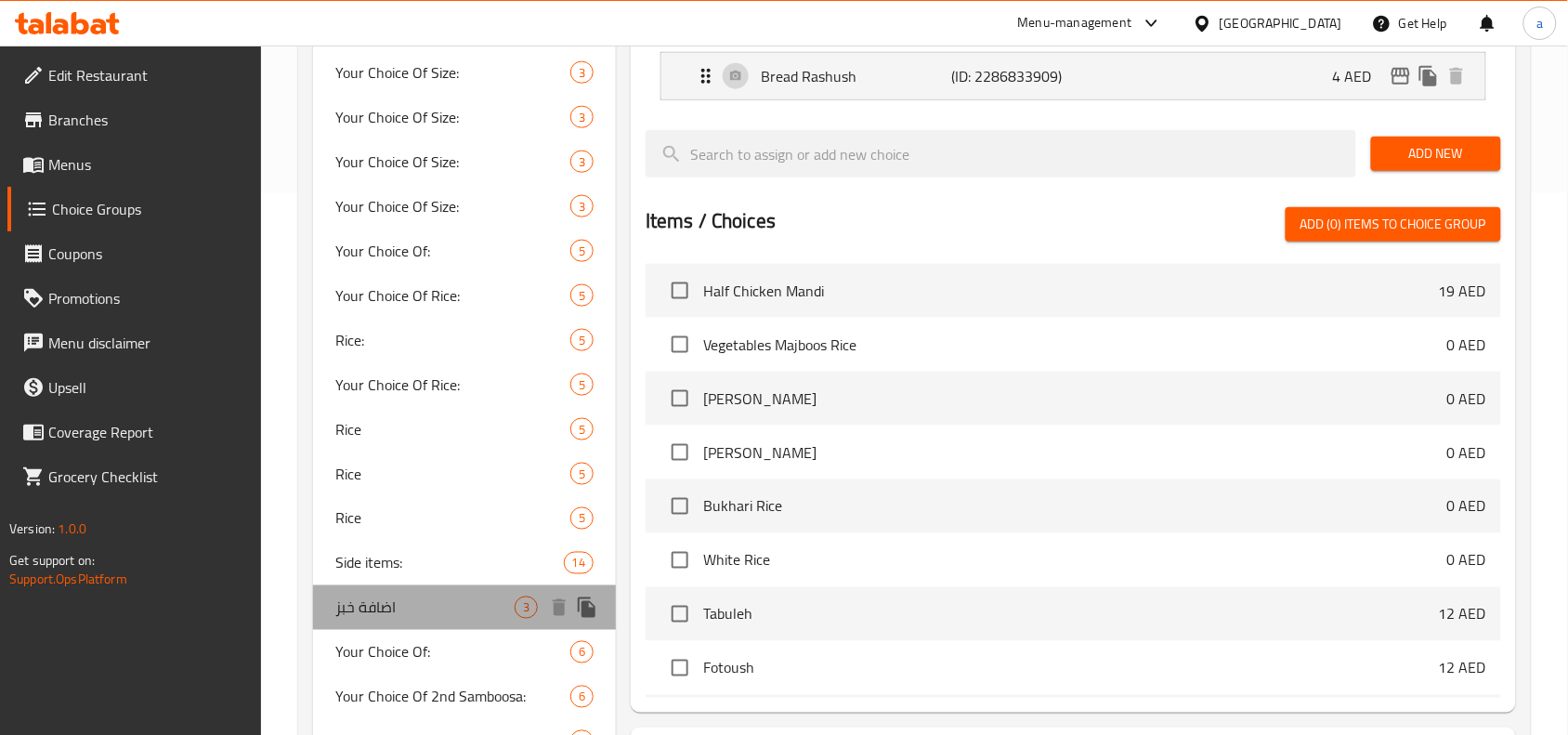
click at [507, 601] on span "اضافة خبز" at bounding box center [425, 607] width 179 height 22
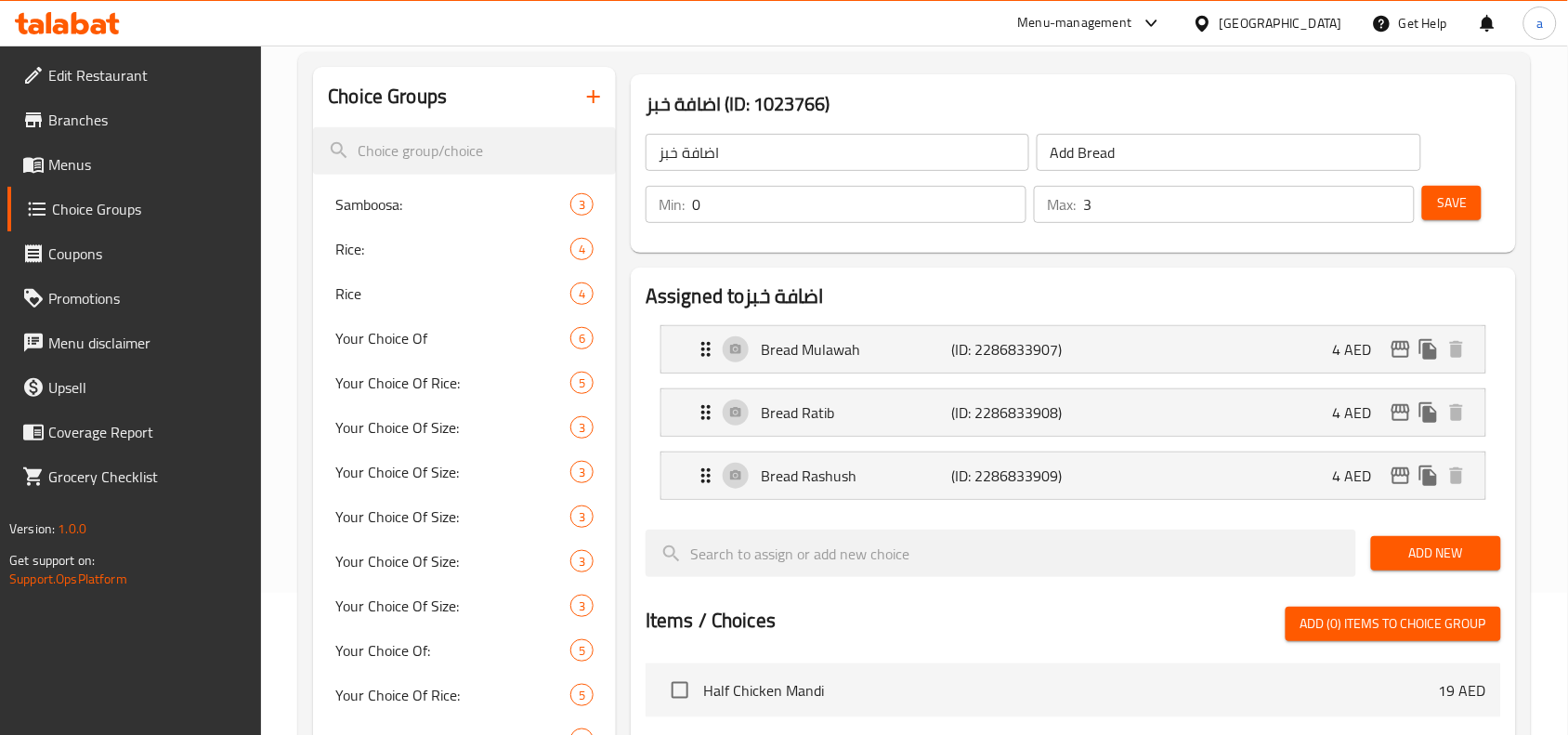
scroll to position [0, 0]
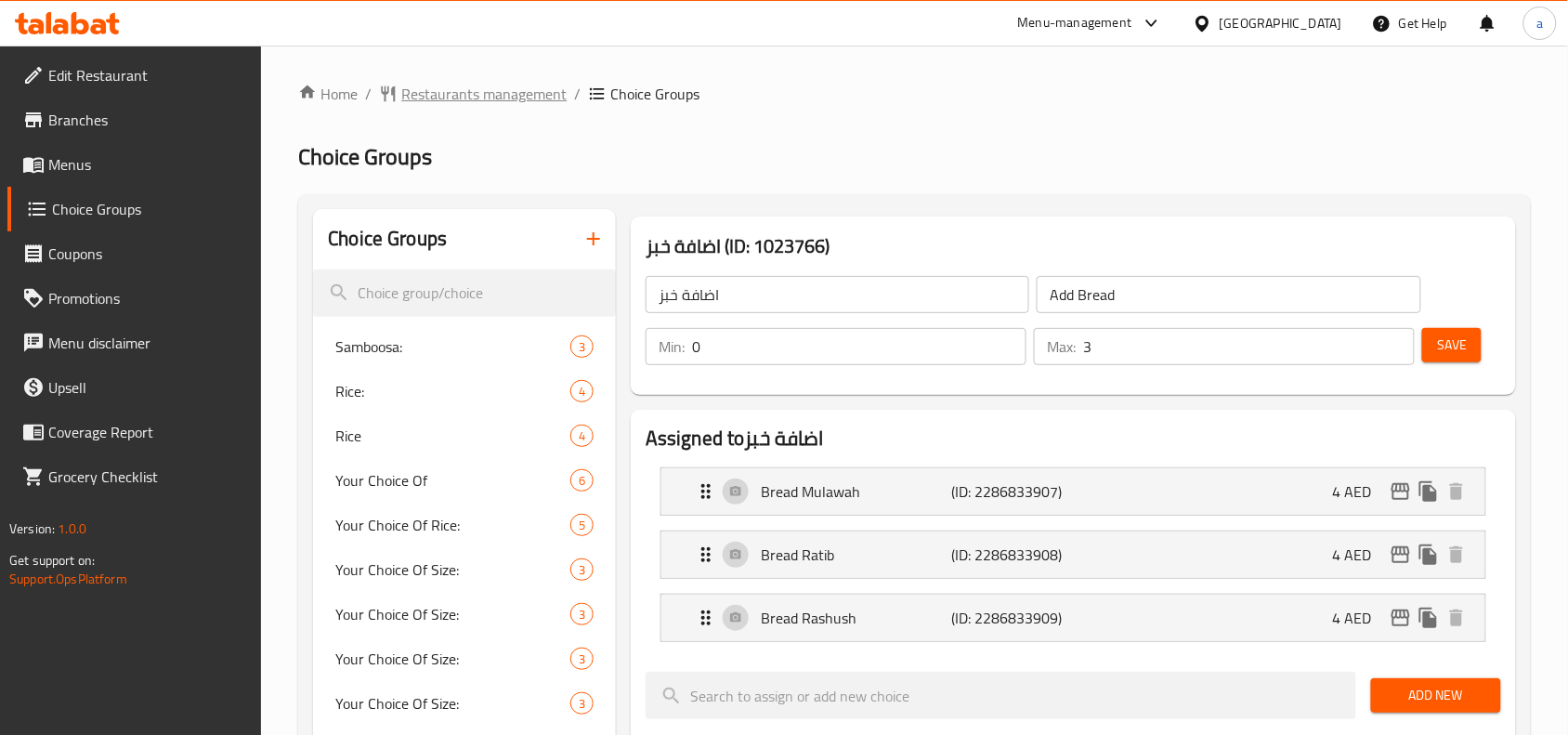
click at [484, 96] on span "Restaurants management" at bounding box center [484, 93] width 166 height 22
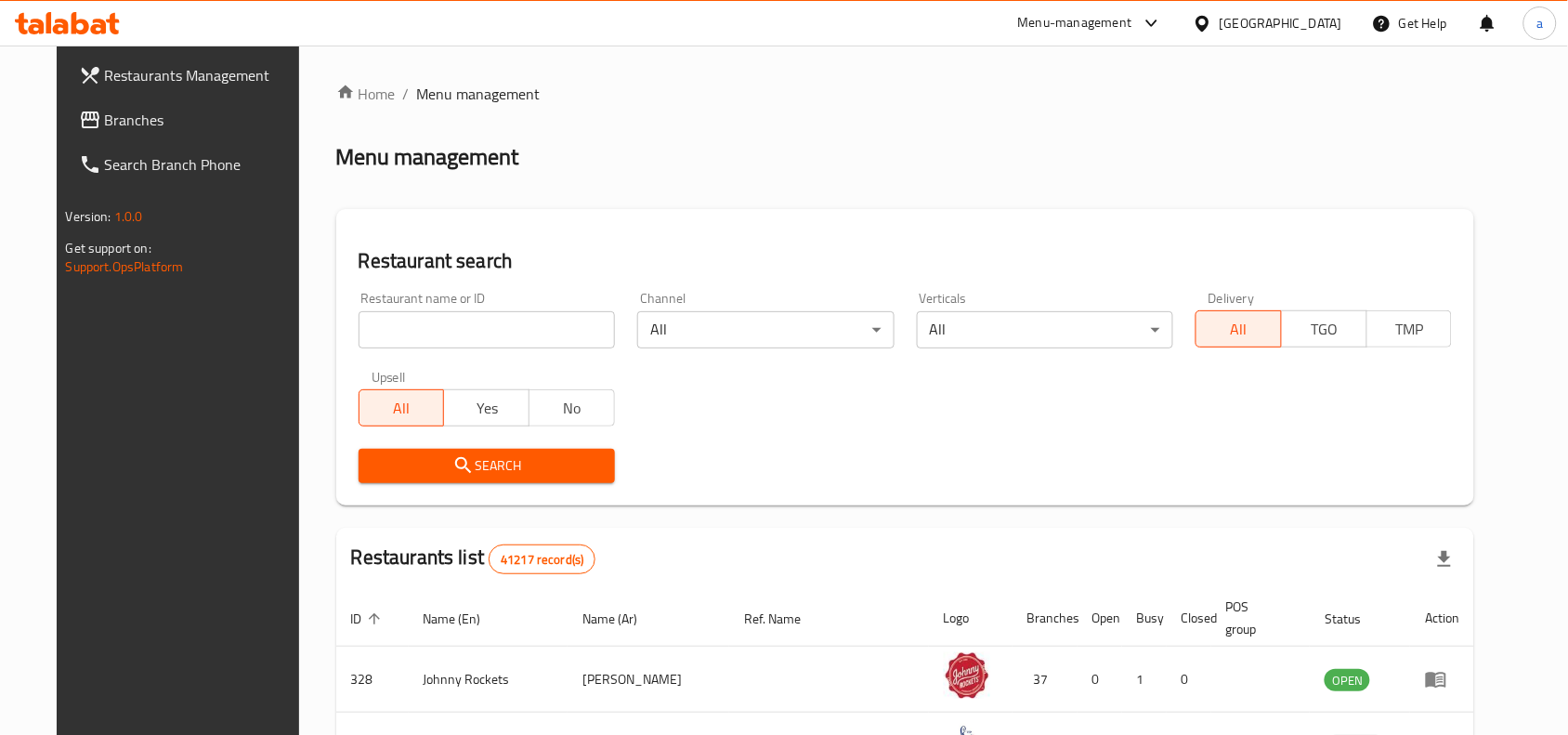
click at [144, 122] on span "Branches" at bounding box center [203, 119] width 198 height 22
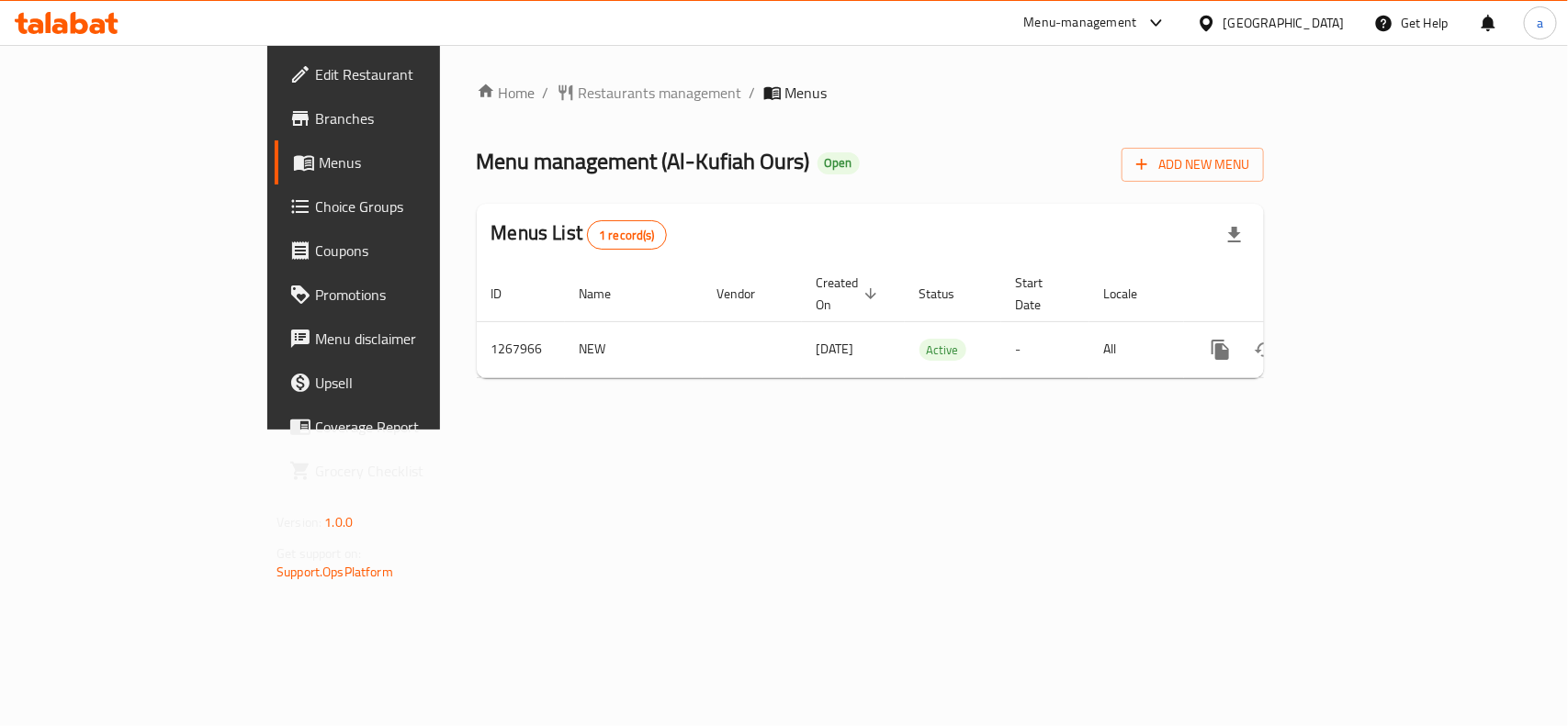
click at [719, 218] on div "Menus List 1 record(s)" at bounding box center [870, 234] width 787 height 62
click at [579, 90] on span "Restaurants management" at bounding box center [660, 92] width 164 height 22
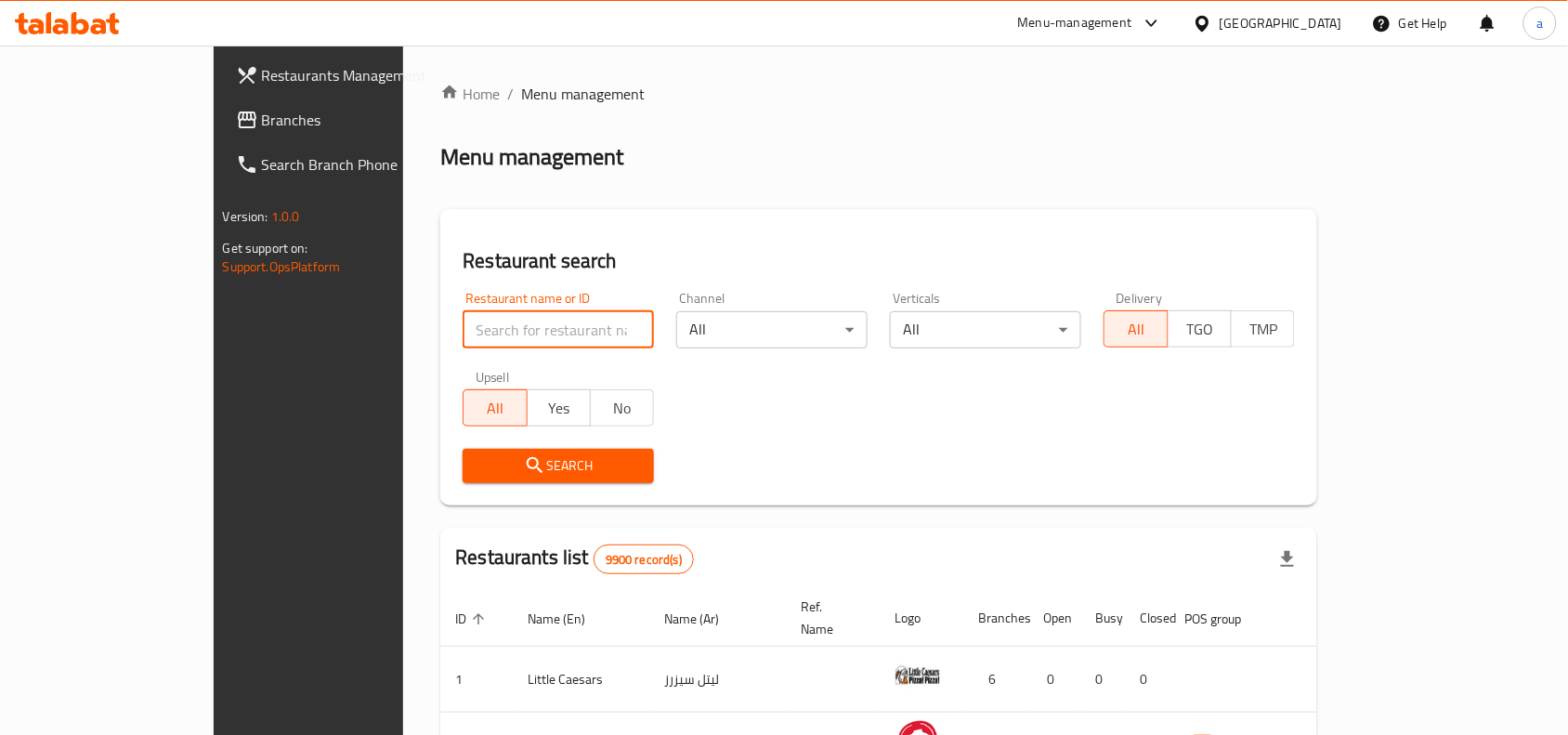
click at [463, 321] on input "search" at bounding box center [558, 330] width 192 height 37
paste input "687870"
type input "687870"
click button "Search" at bounding box center [558, 467] width 192 height 35
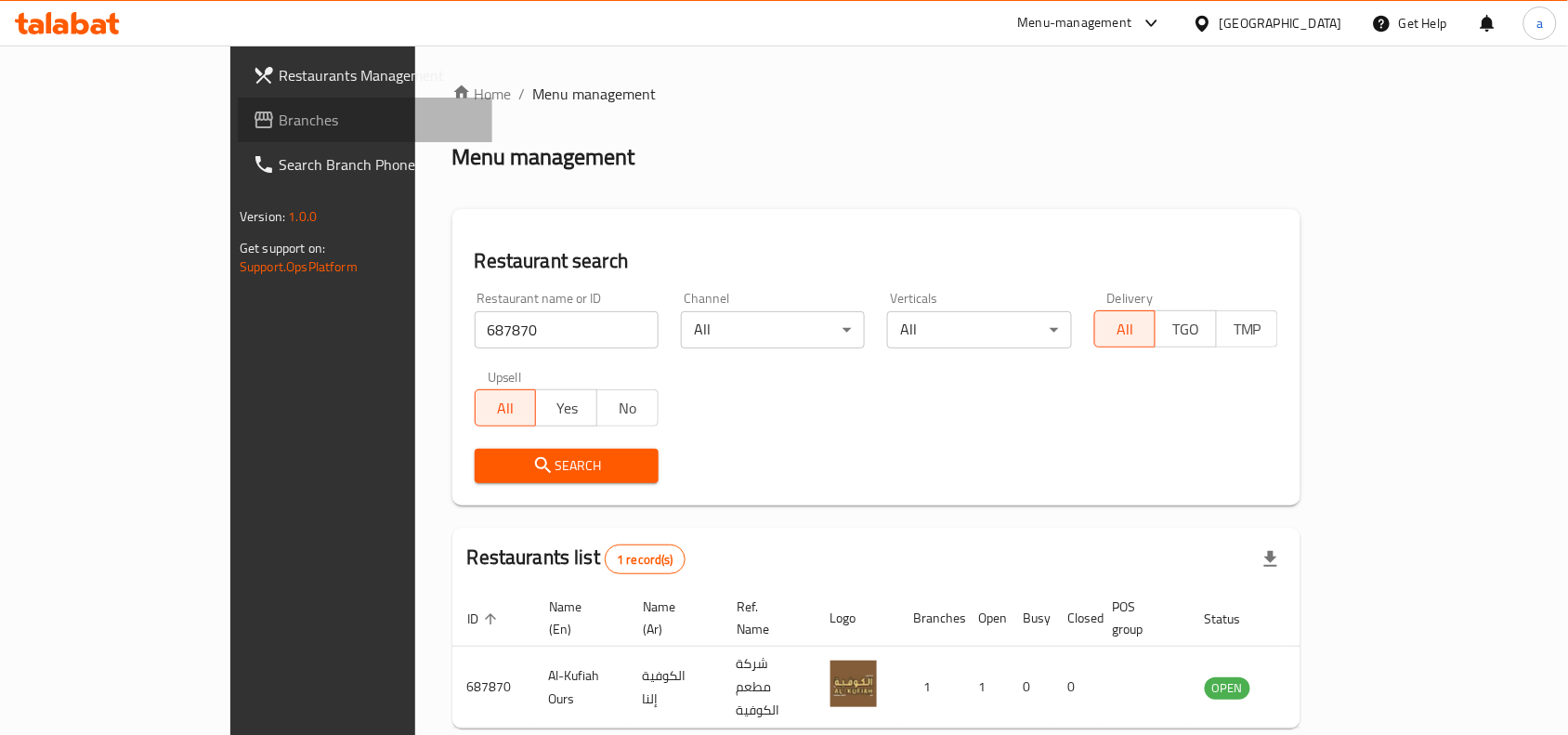
click at [279, 116] on span "Branches" at bounding box center [377, 119] width 198 height 22
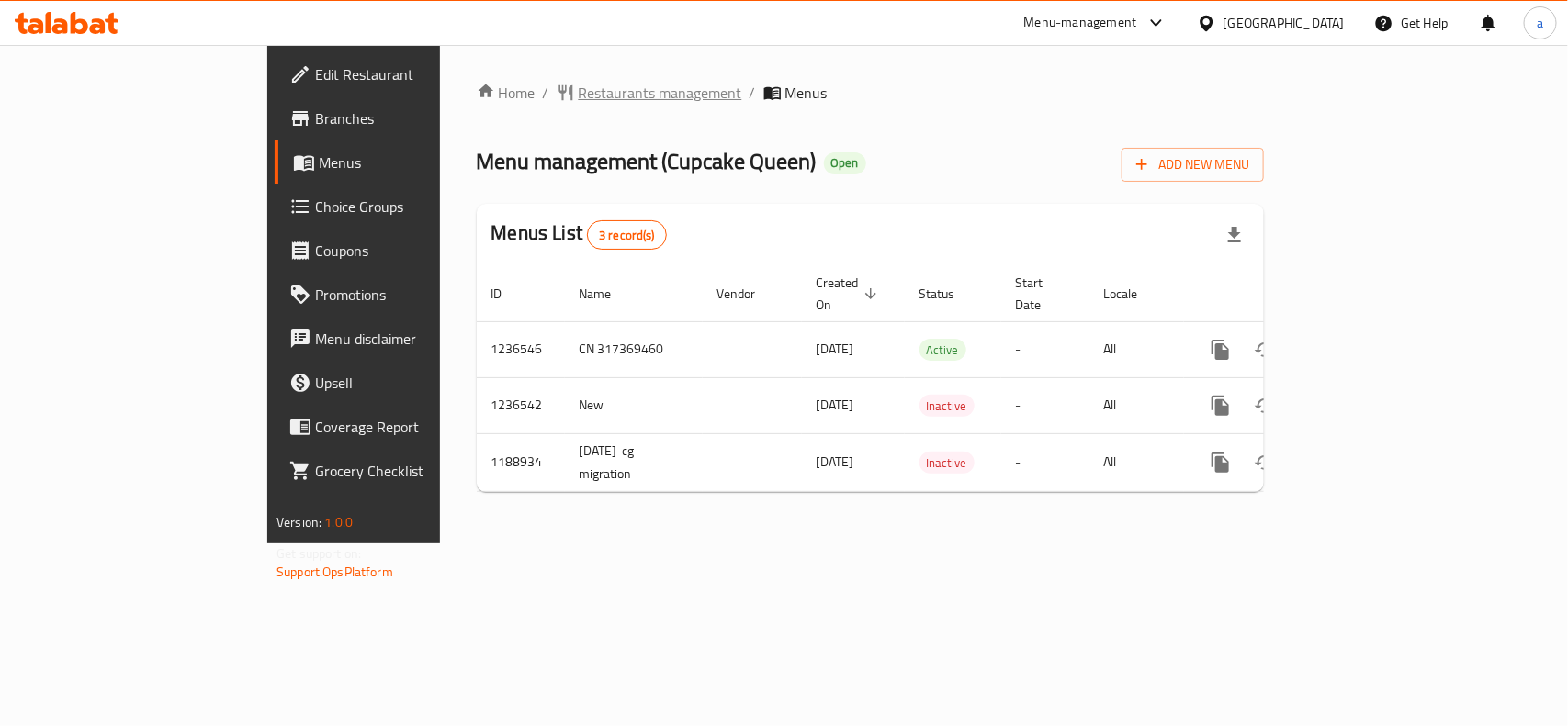
click at [579, 92] on span "Restaurants management" at bounding box center [660, 92] width 164 height 22
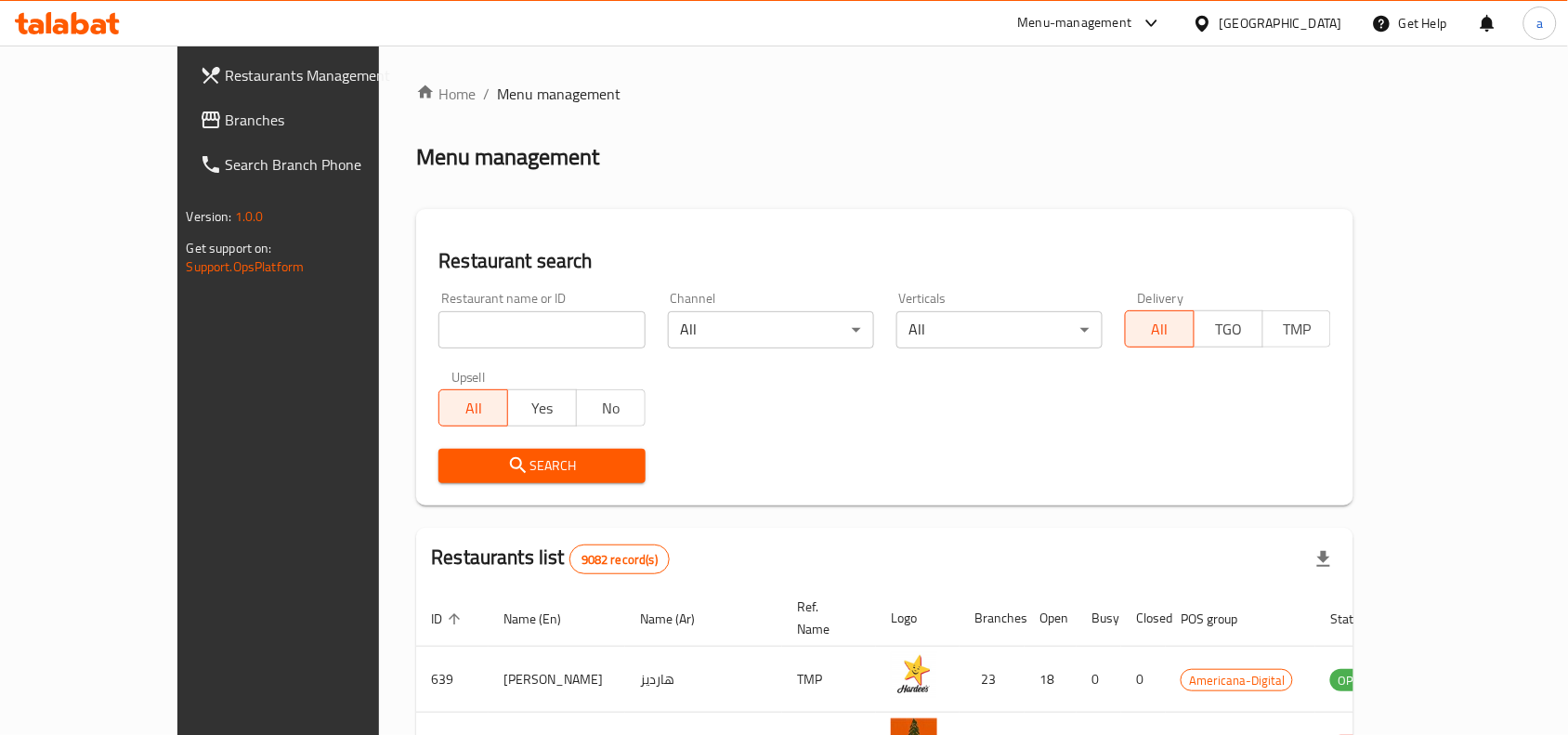
click at [226, 121] on span "Branches" at bounding box center [324, 119] width 198 height 22
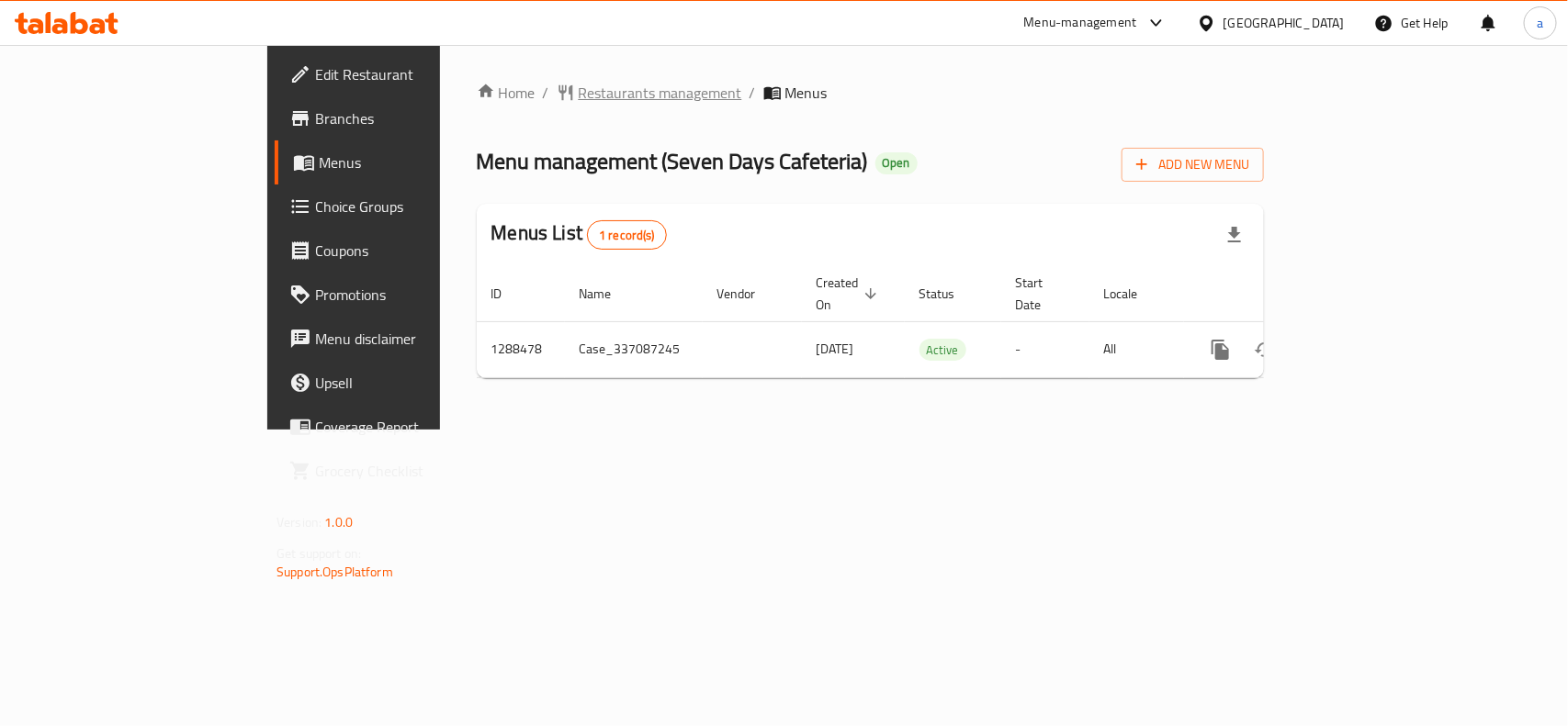
click at [579, 97] on span "Restaurants management" at bounding box center [660, 92] width 164 height 22
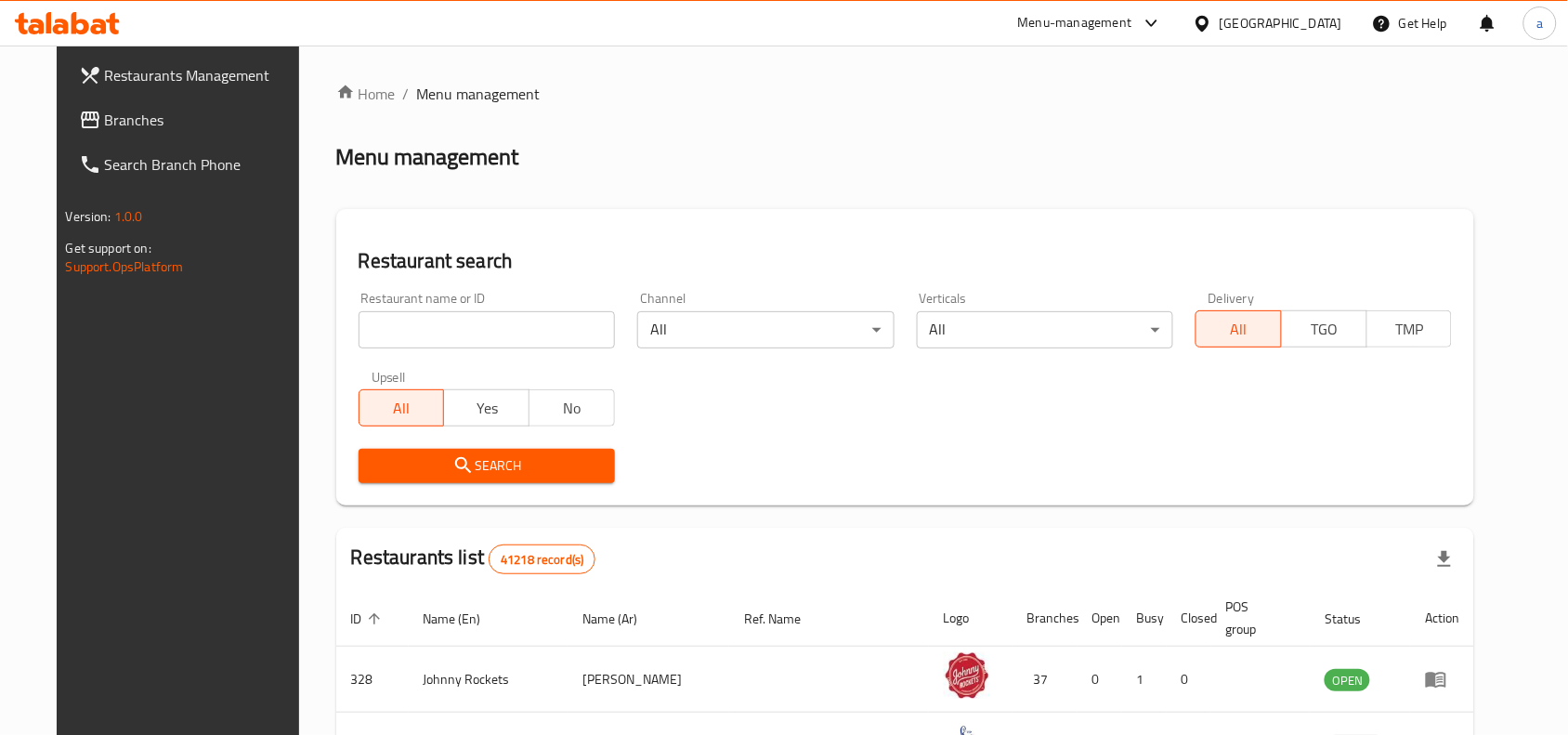
click at [106, 117] on span "Branches" at bounding box center [203, 119] width 198 height 22
click at [105, 118] on span "Branches" at bounding box center [203, 119] width 198 height 22
